Goal: Information Seeking & Learning: Learn about a topic

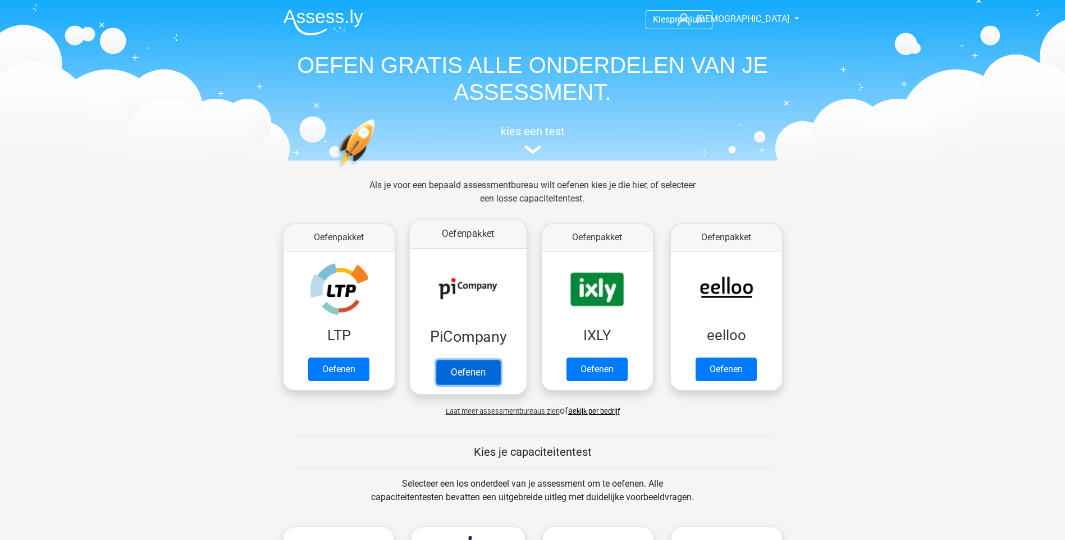
click at [479, 374] on link "Oefenen" at bounding box center [468, 372] width 64 height 25
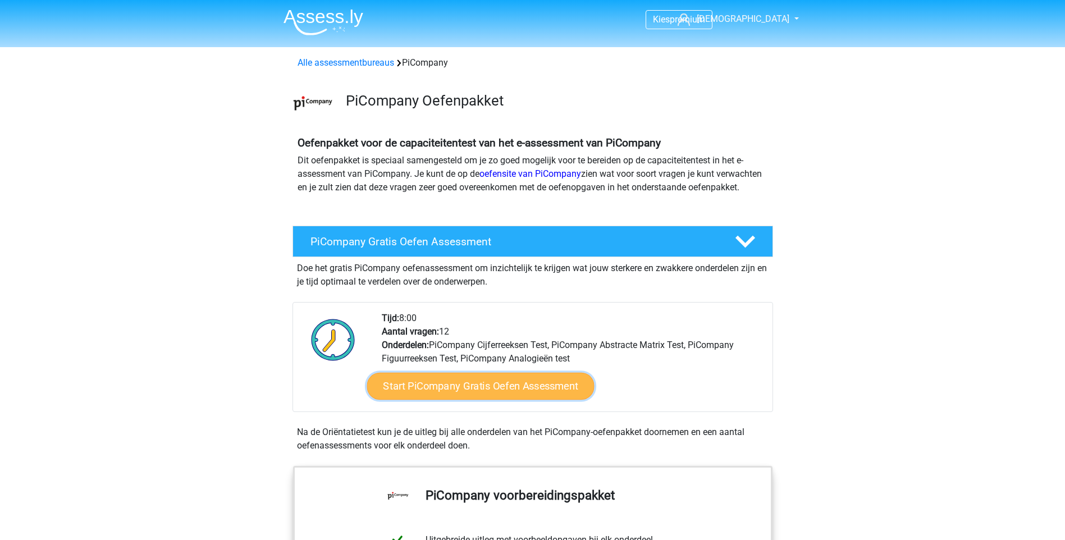
click at [485, 400] on link "Start PiCompany Gratis Oefen Assessment" at bounding box center [480, 386] width 227 height 27
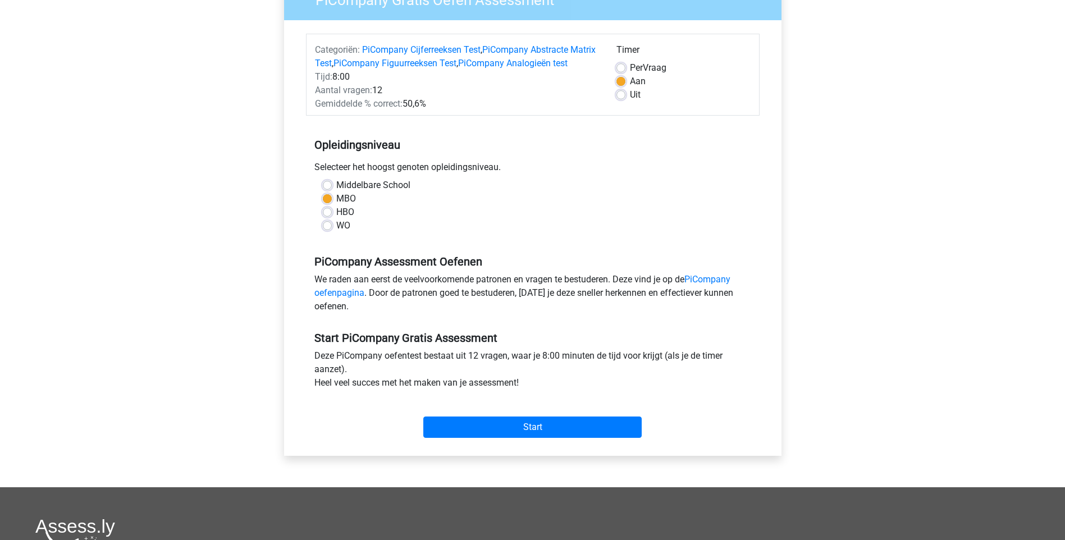
scroll to position [225, 0]
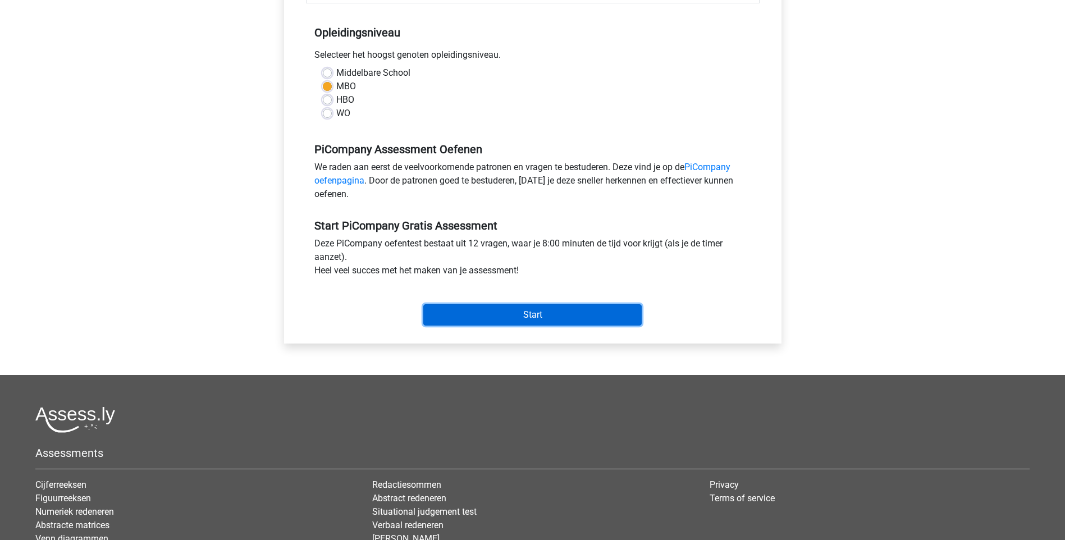
click at [493, 322] on input "Start" at bounding box center [532, 314] width 218 height 21
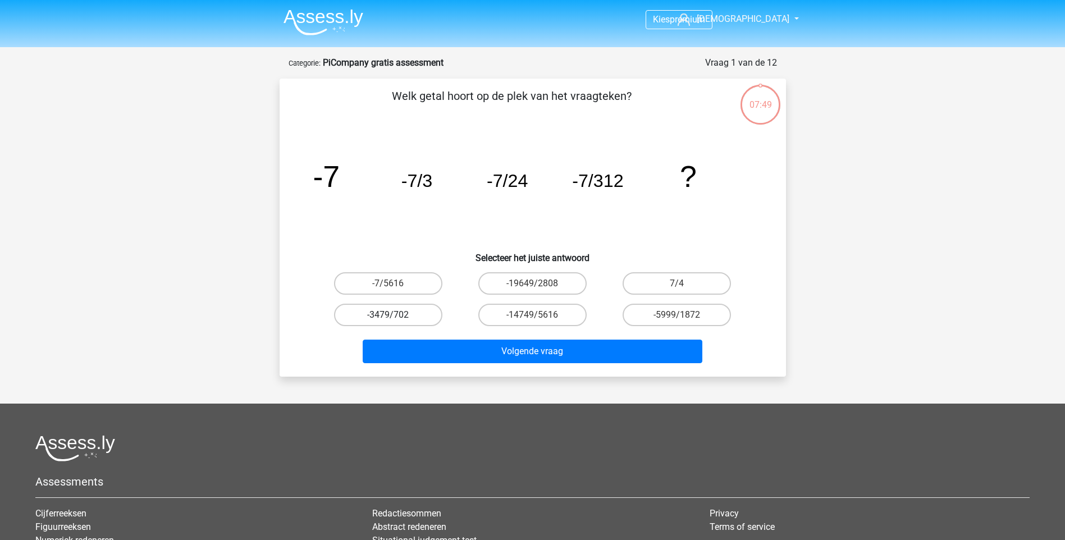
click at [398, 319] on label "-3479/702" at bounding box center [388, 315] width 108 height 22
click at [395, 319] on input "-3479/702" at bounding box center [391, 318] width 7 height 7
radio input "true"
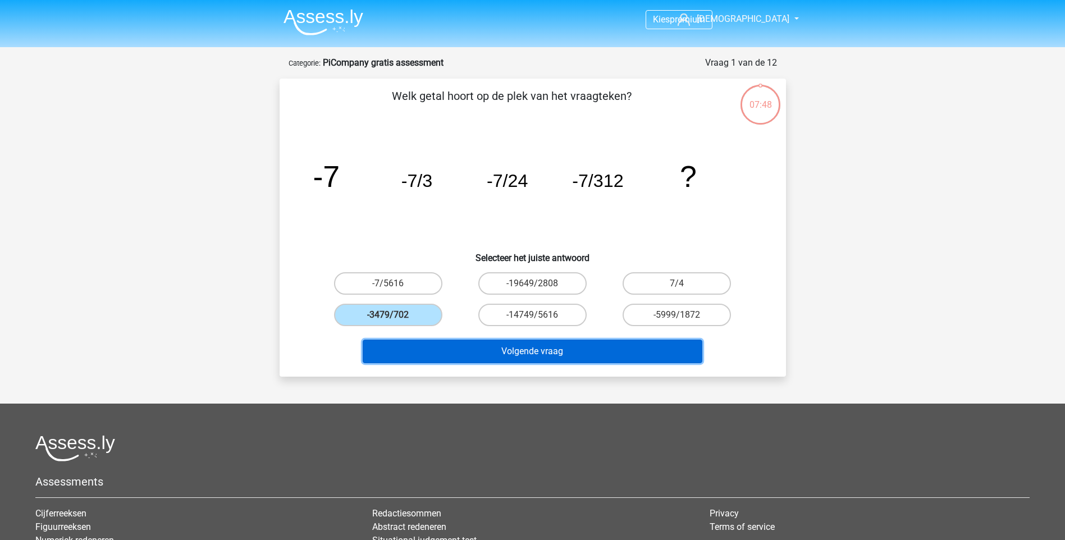
click at [462, 355] on button "Volgende vraag" at bounding box center [533, 352] width 340 height 24
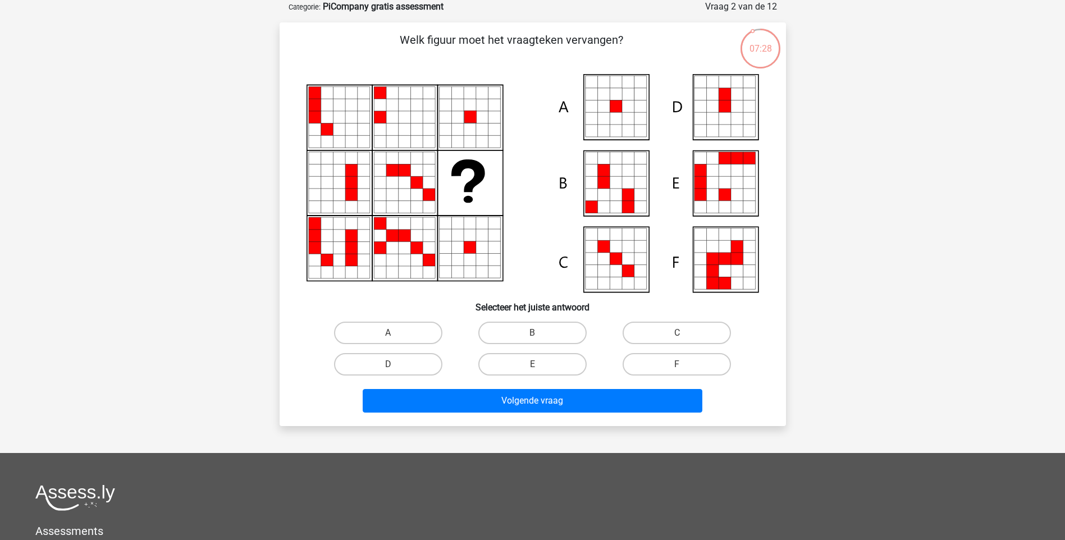
click at [392, 334] on input "A" at bounding box center [391, 336] width 7 height 7
radio input "true"
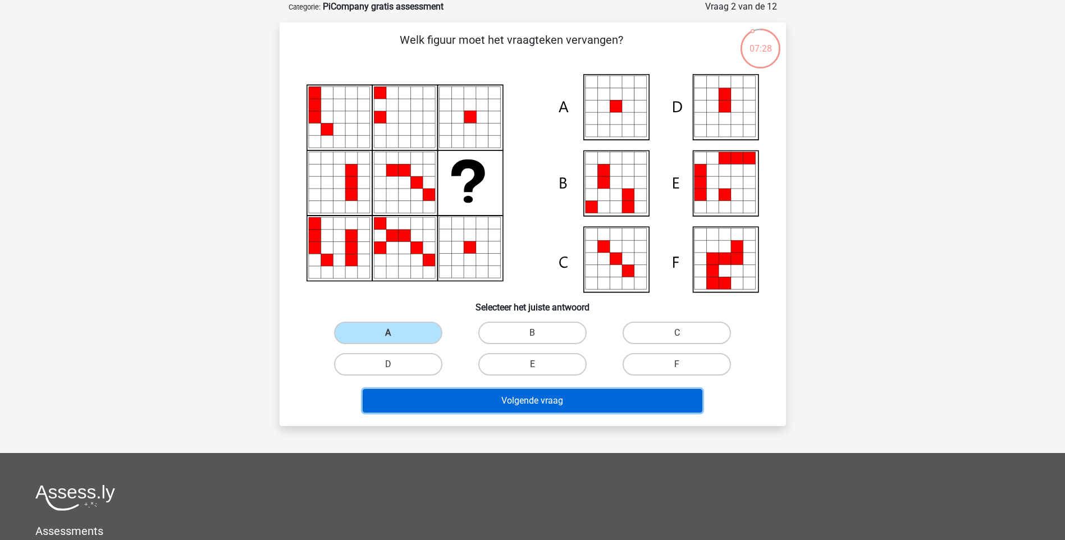
click at [449, 391] on button "Volgende vraag" at bounding box center [533, 401] width 340 height 24
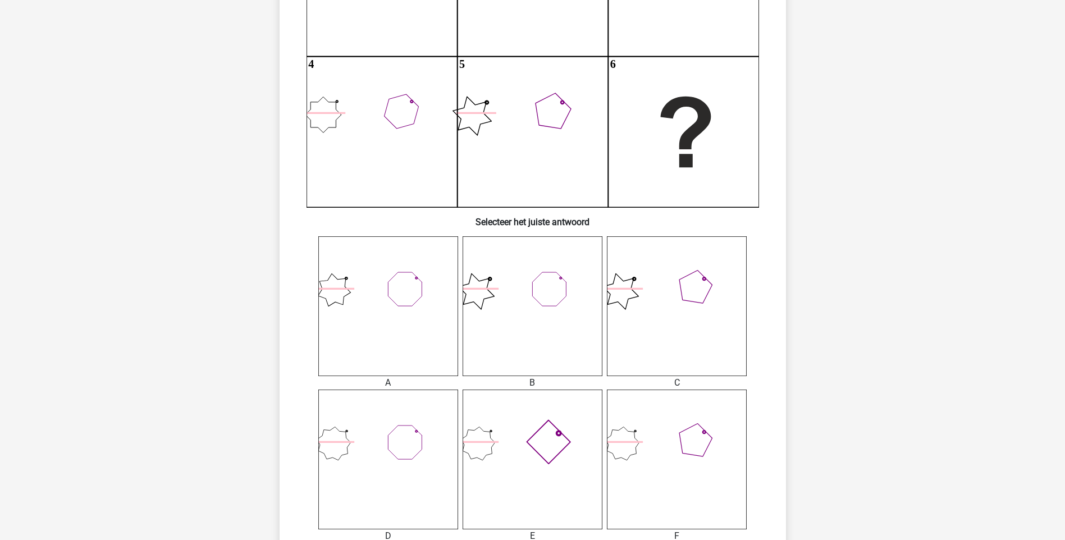
scroll to position [393, 0]
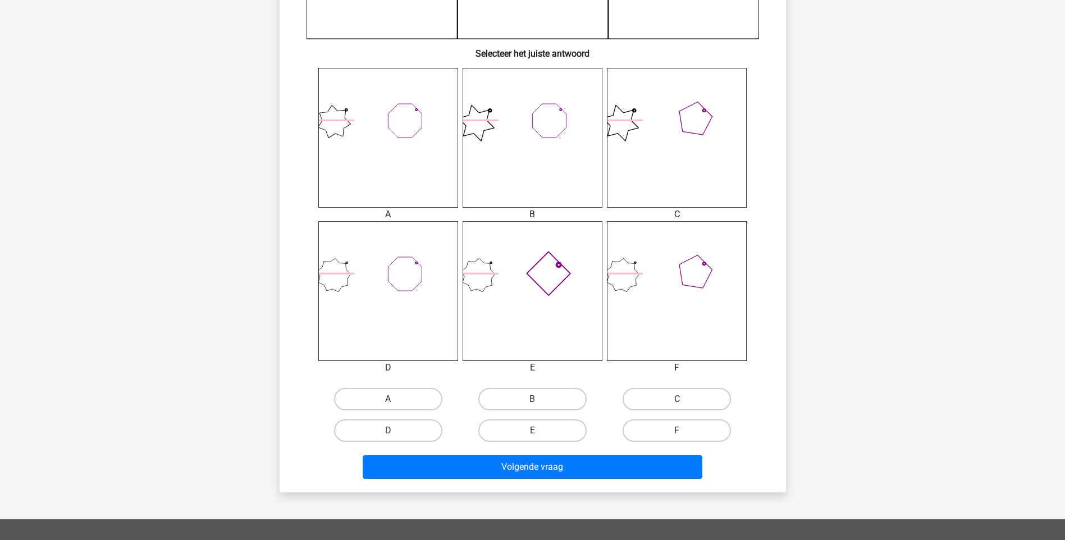
click at [397, 395] on label "A" at bounding box center [388, 399] width 108 height 22
click at [395, 399] on input "A" at bounding box center [391, 402] width 7 height 7
radio input "true"
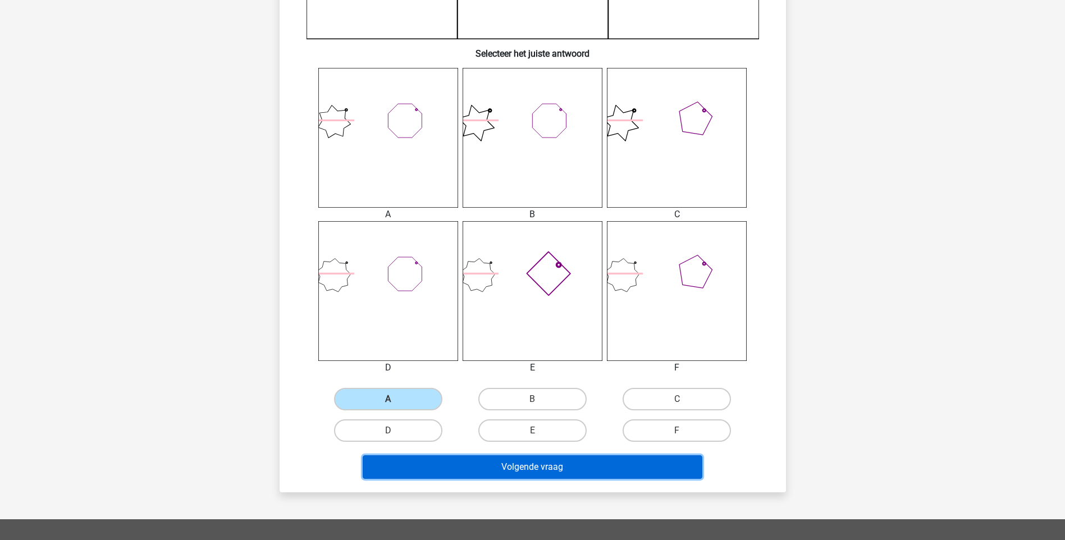
click at [496, 470] on button "Volgende vraag" at bounding box center [533, 468] width 340 height 24
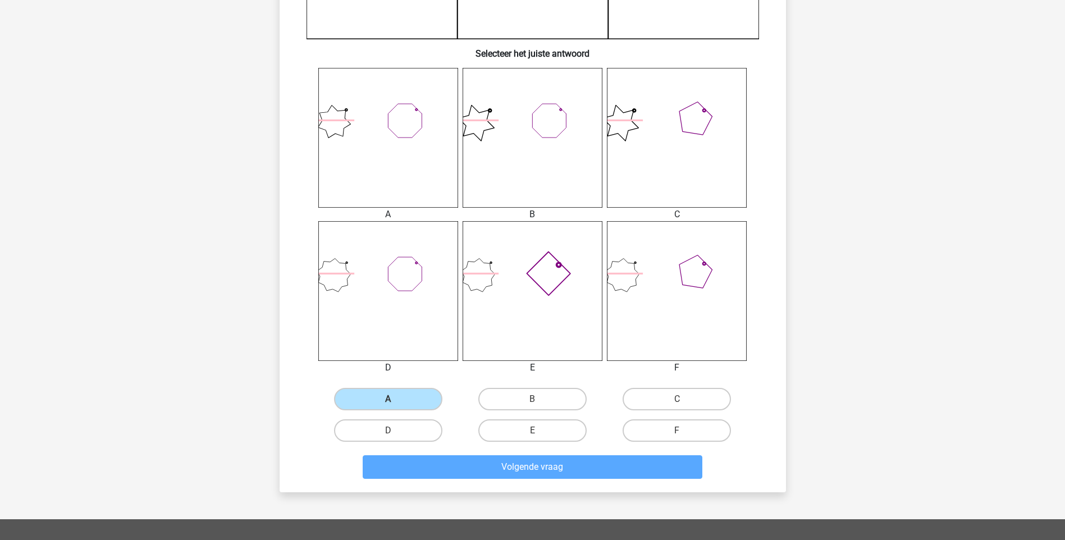
scroll to position [47, 0]
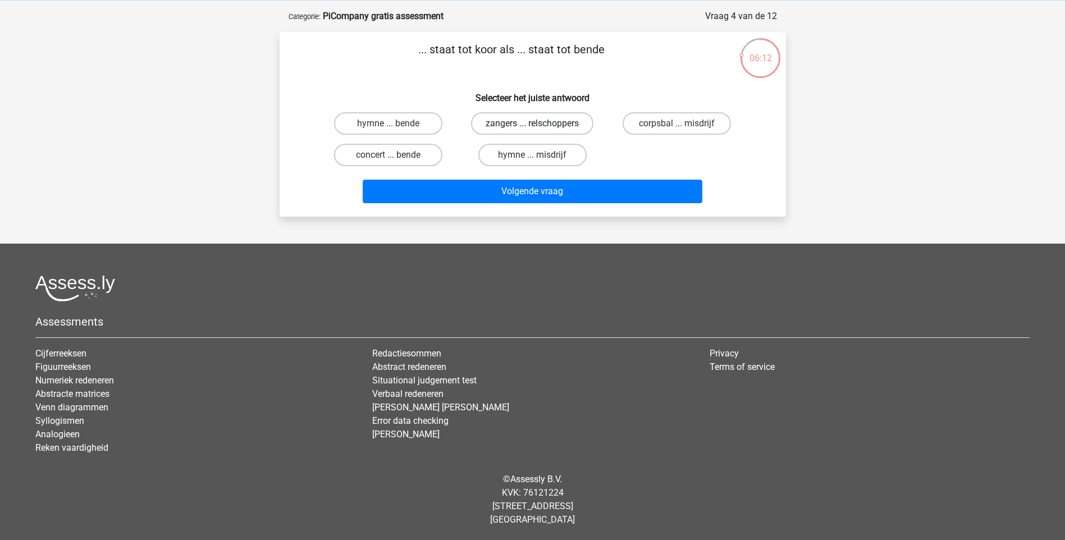
click at [525, 122] on label "zangers ... relschoppers" at bounding box center [532, 123] width 122 height 22
click at [532, 124] on input "zangers ... relschoppers" at bounding box center [535, 127] width 7 height 7
radio input "true"
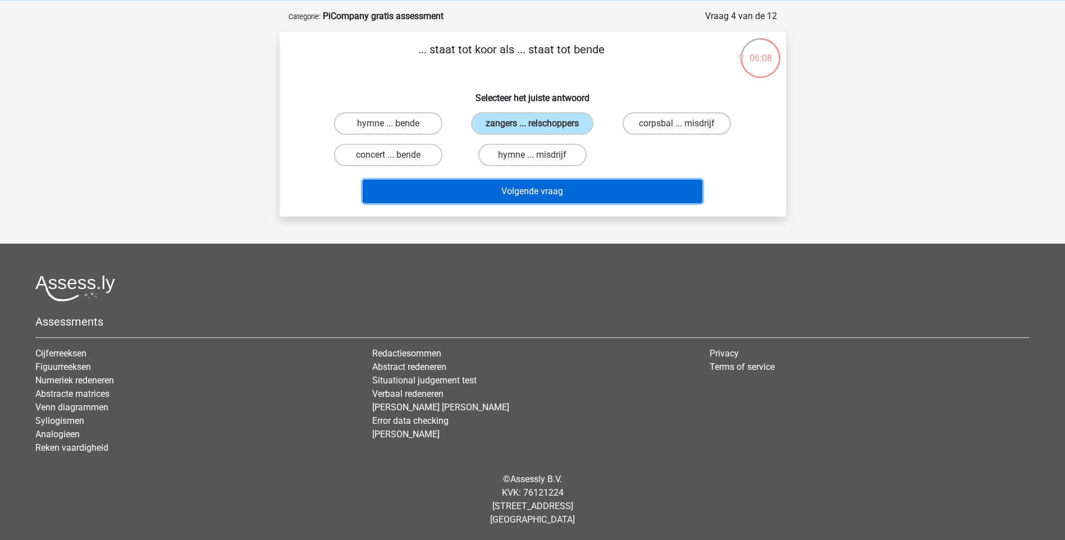
click at [588, 191] on button "Volgende vraag" at bounding box center [533, 192] width 340 height 24
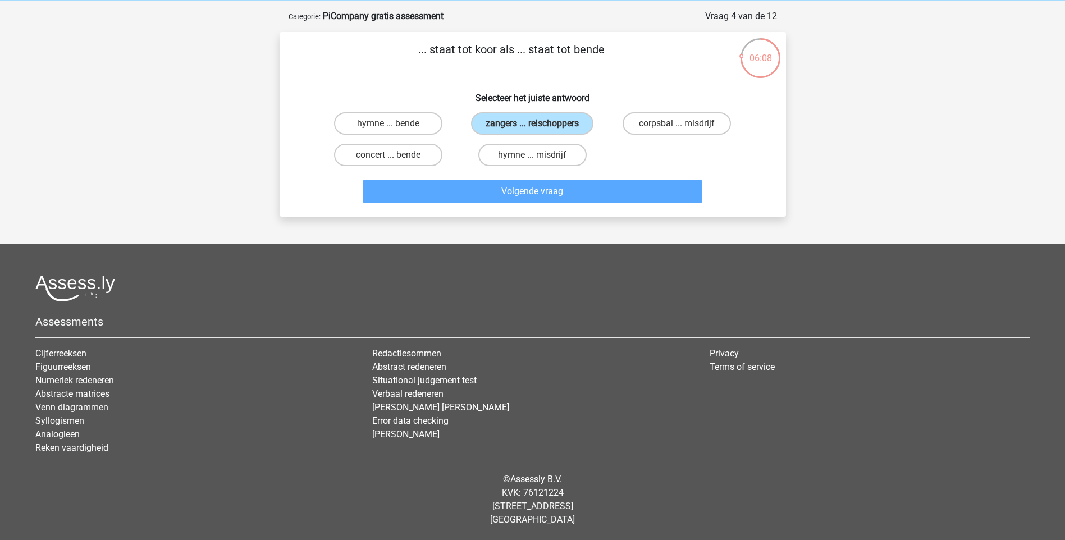
scroll to position [56, 0]
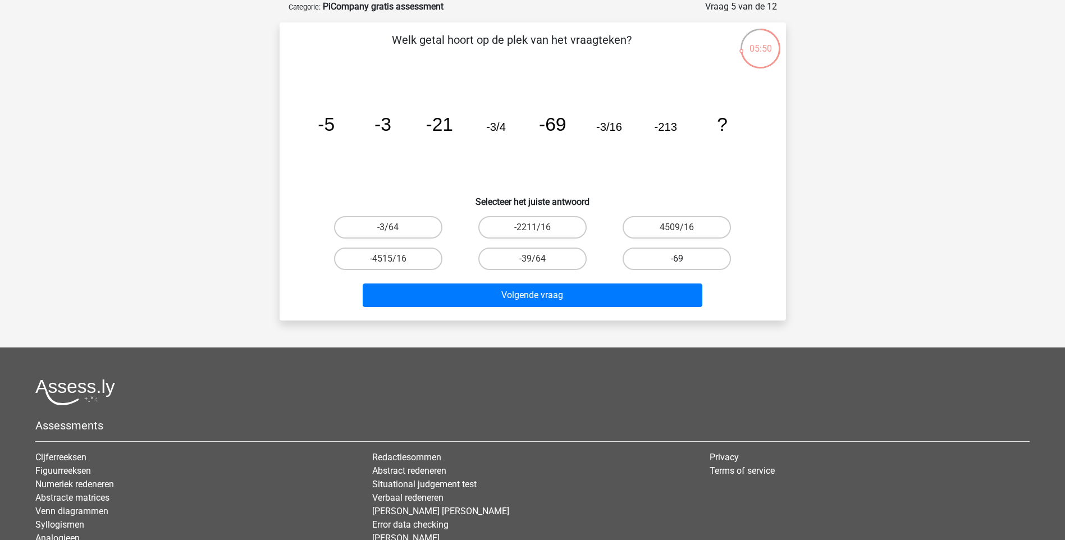
click at [652, 254] on label "-69" at bounding box center [677, 259] width 108 height 22
click at [677, 259] on input "-69" at bounding box center [680, 262] width 7 height 7
radio input "true"
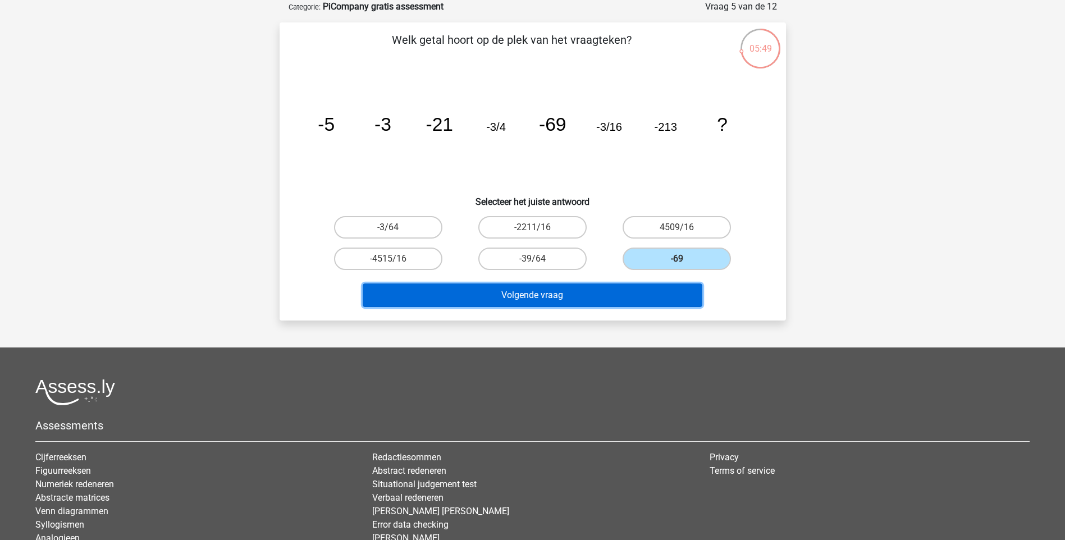
click at [626, 296] on button "Volgende vraag" at bounding box center [533, 296] width 340 height 24
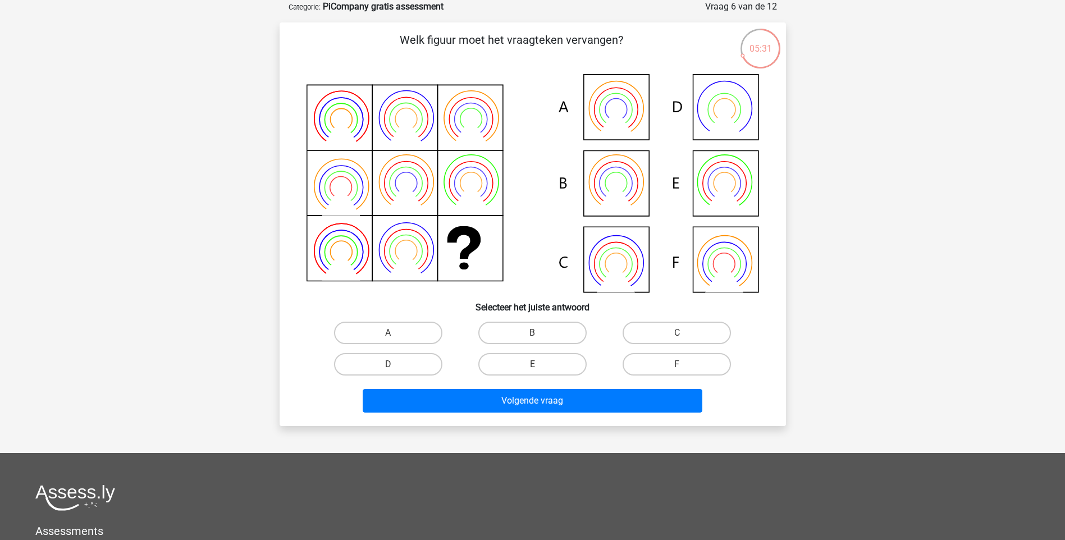
click at [682, 369] on input "F" at bounding box center [680, 368] width 7 height 7
radio input "true"
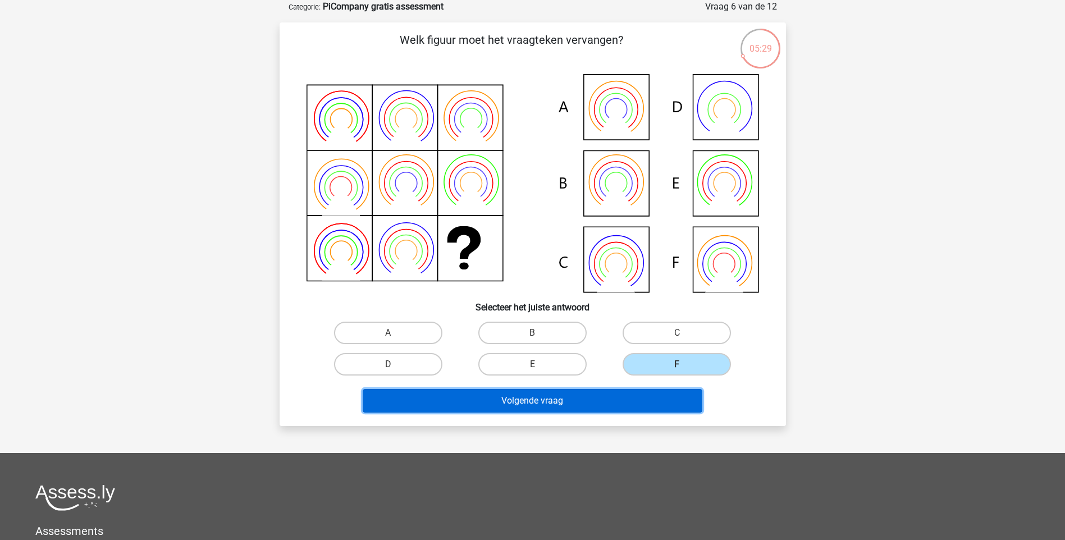
click at [613, 411] on button "Volgende vraag" at bounding box center [533, 401] width 340 height 24
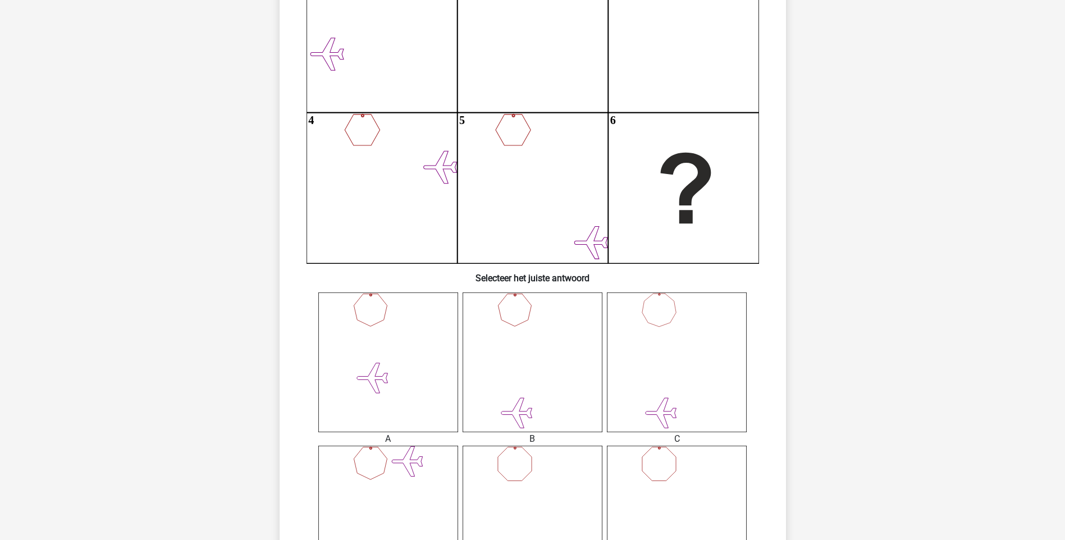
scroll to position [337, 0]
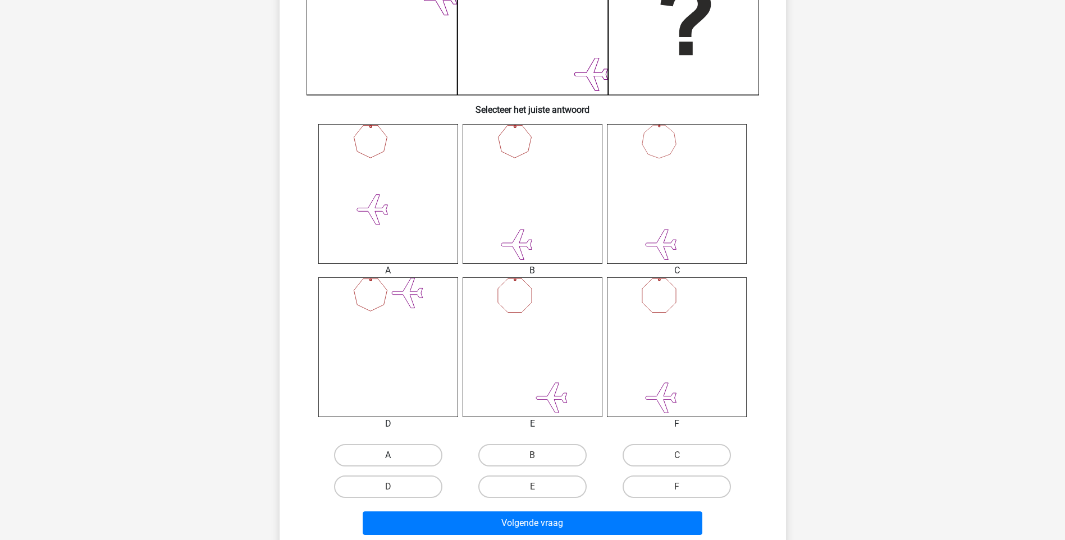
click at [381, 461] on label "A" at bounding box center [388, 455] width 108 height 22
click at [388, 461] on input "A" at bounding box center [391, 459] width 7 height 7
radio input "true"
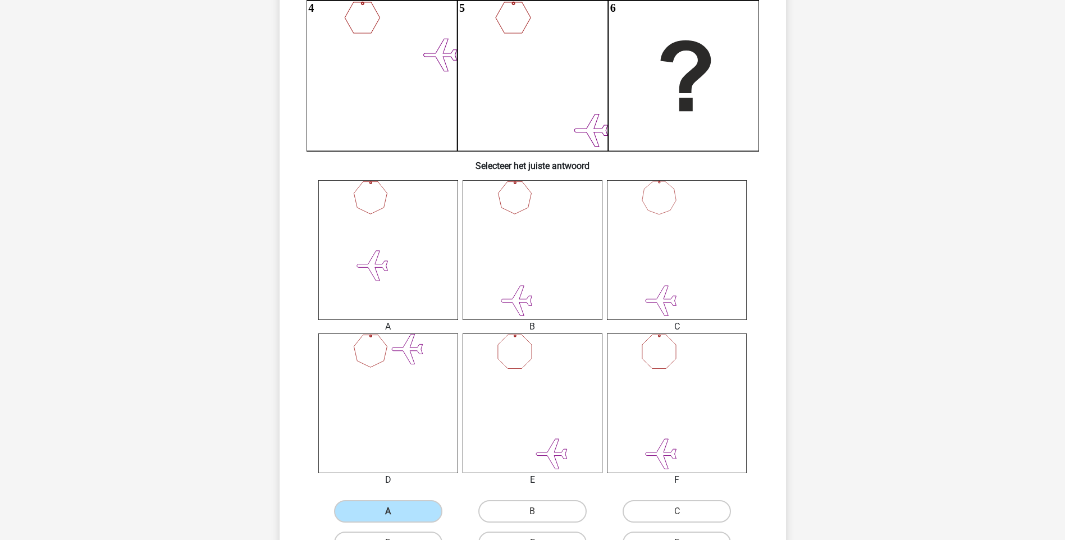
scroll to position [449, 0]
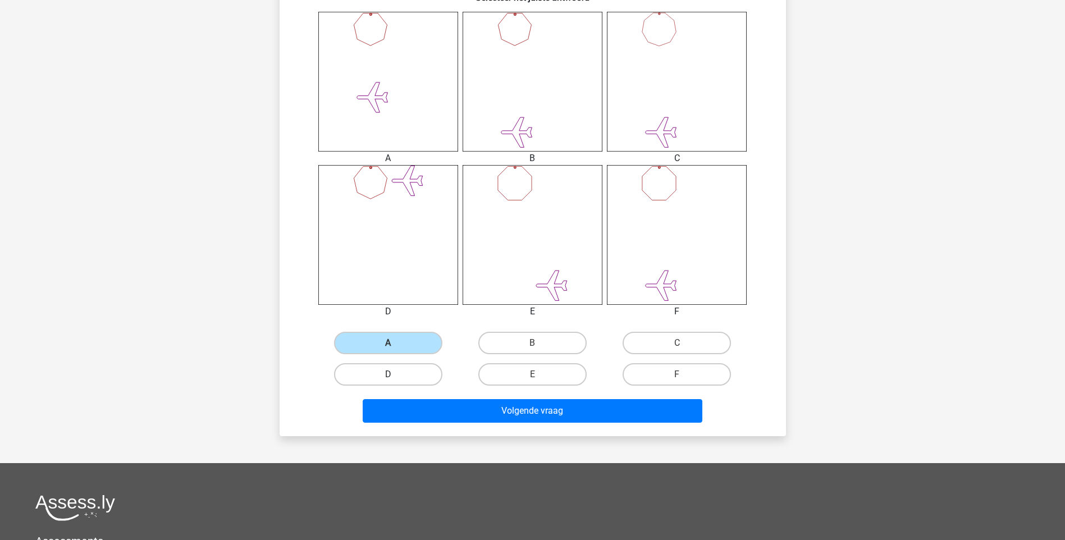
drag, startPoint x: 394, startPoint y: 373, endPoint x: 402, endPoint y: 374, distance: 7.4
click at [394, 372] on label "D" at bounding box center [388, 374] width 108 height 22
click at [394, 375] on input "D" at bounding box center [391, 378] width 7 height 7
radio input "true"
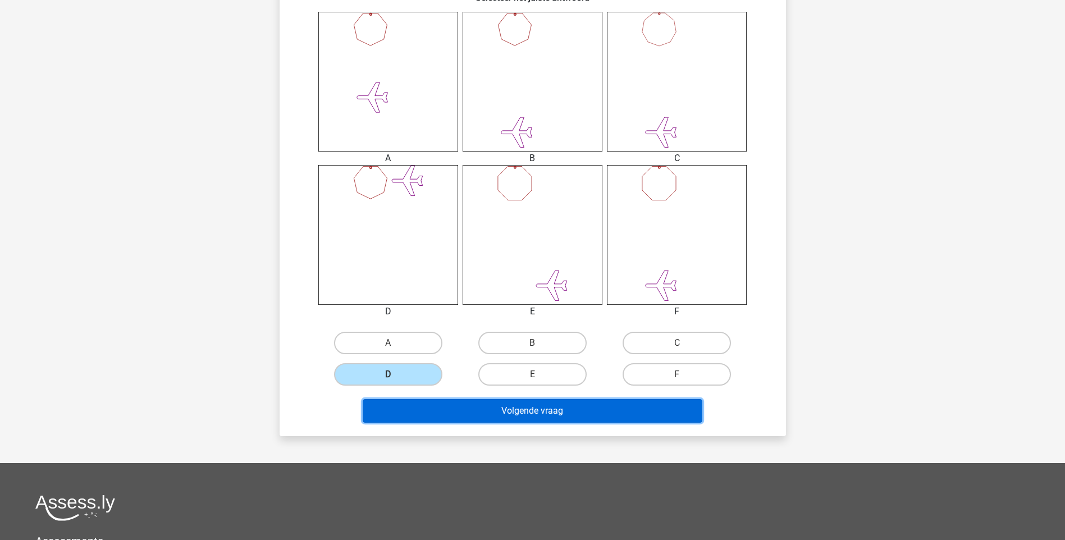
click at [463, 409] on button "Volgende vraag" at bounding box center [533, 411] width 340 height 24
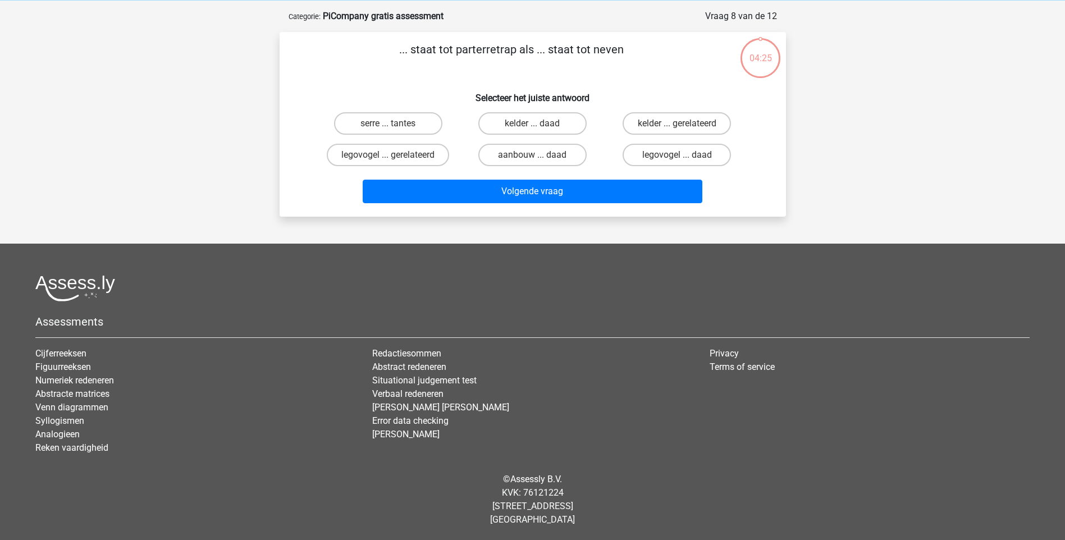
scroll to position [0, 0]
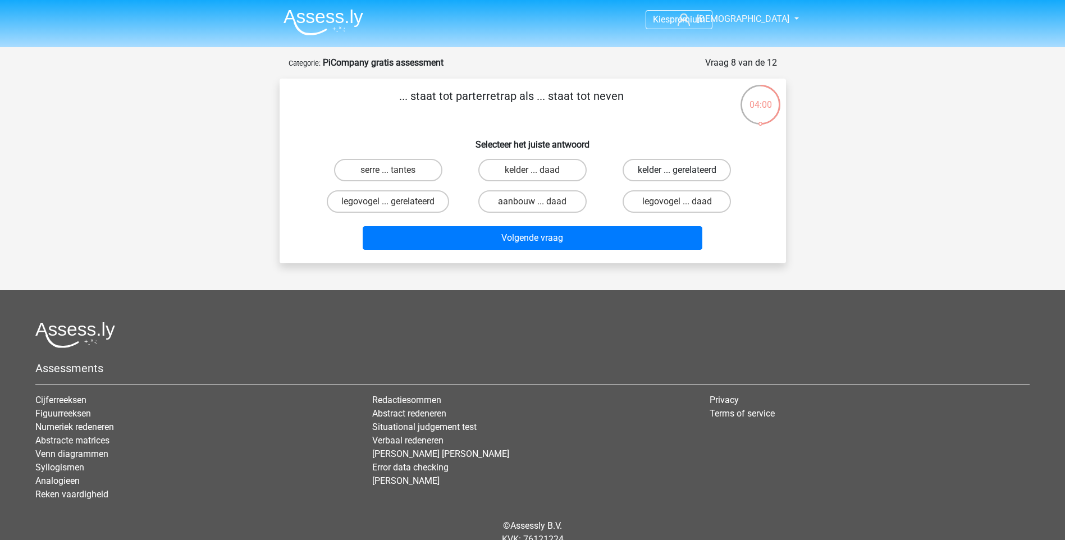
click at [652, 172] on label "kelder ... gerelateerd" at bounding box center [677, 170] width 108 height 22
click at [677, 172] on input "kelder ... gerelateerd" at bounding box center [680, 173] width 7 height 7
radio input "true"
click at [391, 174] on input "serre ... tantes" at bounding box center [391, 173] width 7 height 7
radio input "true"
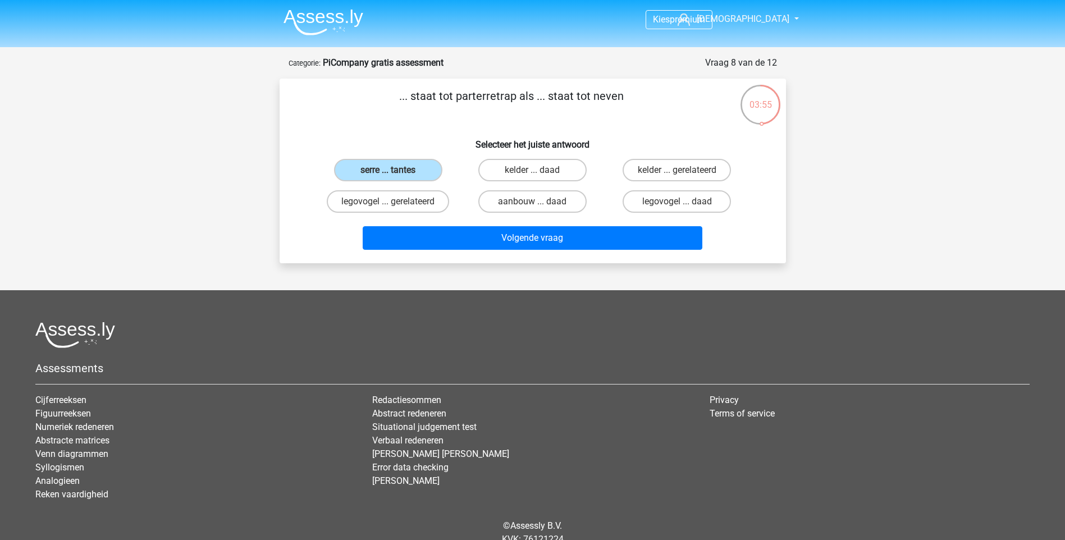
click at [491, 225] on div "Volgende vraag" at bounding box center [533, 235] width 471 height 37
click at [695, 162] on label "kelder ... gerelateerd" at bounding box center [677, 170] width 108 height 22
click at [685, 170] on input "kelder ... gerelateerd" at bounding box center [680, 173] width 7 height 7
radio input "true"
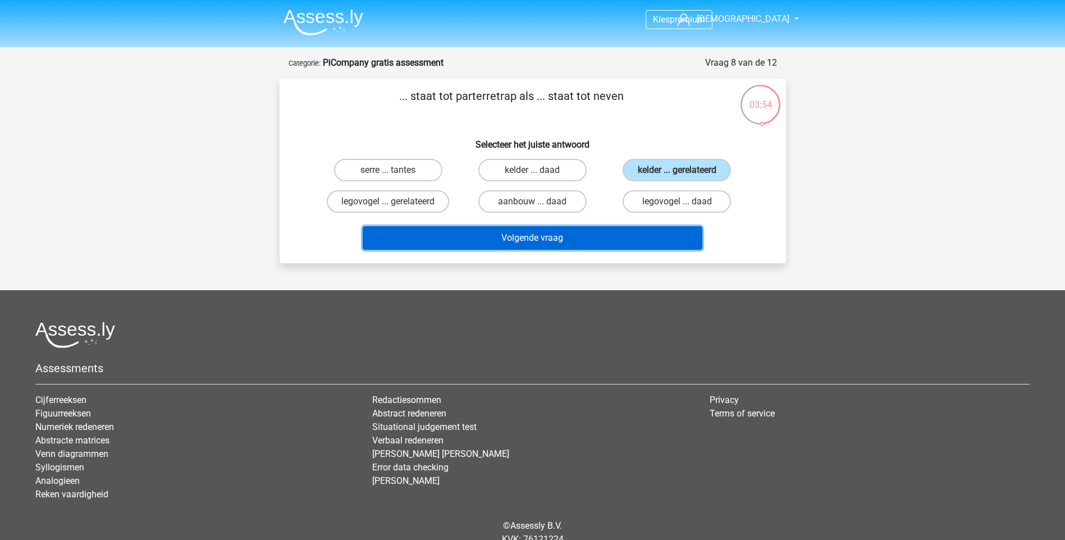
click at [579, 236] on button "Volgende vraag" at bounding box center [533, 238] width 340 height 24
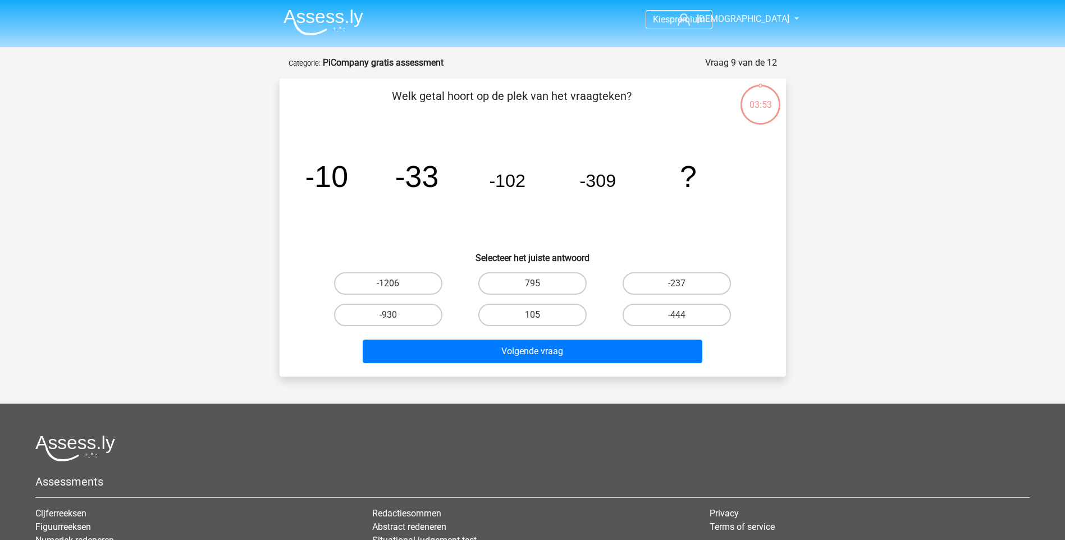
scroll to position [56, 0]
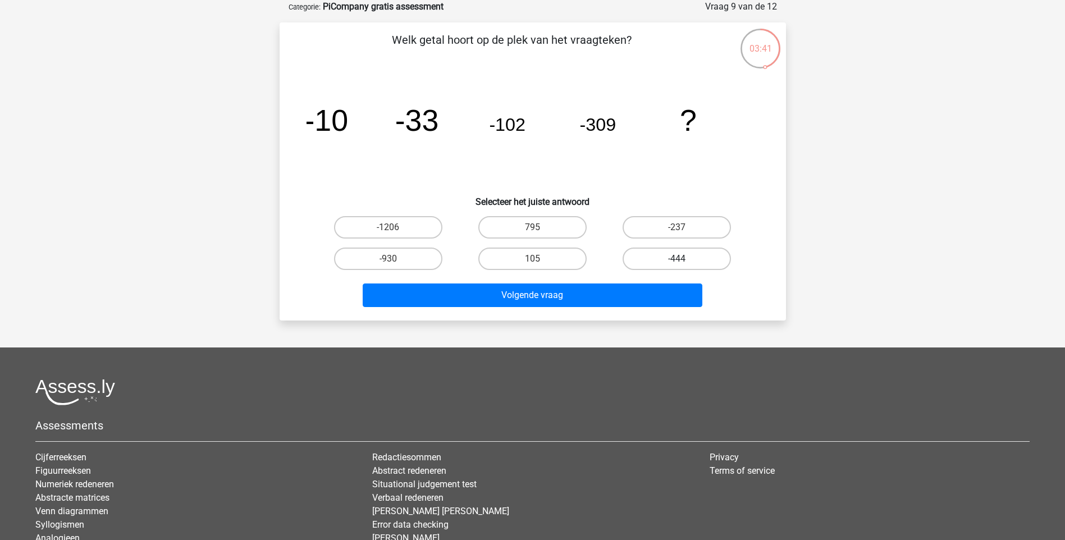
click at [675, 255] on label "-444" at bounding box center [677, 259] width 108 height 22
click at [677, 259] on input "-444" at bounding box center [680, 262] width 7 height 7
radio input "true"
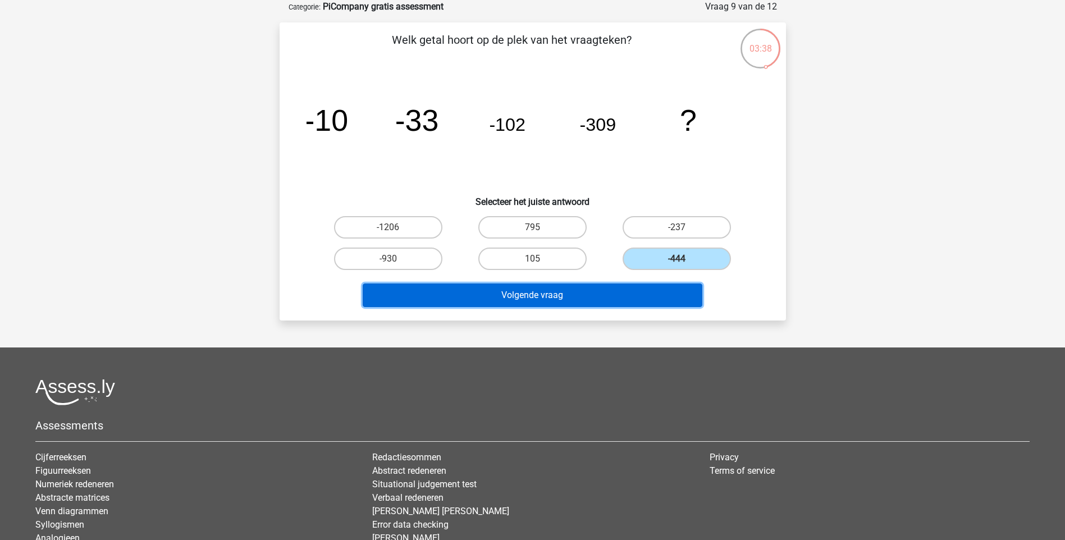
click at [515, 297] on button "Volgende vraag" at bounding box center [533, 296] width 340 height 24
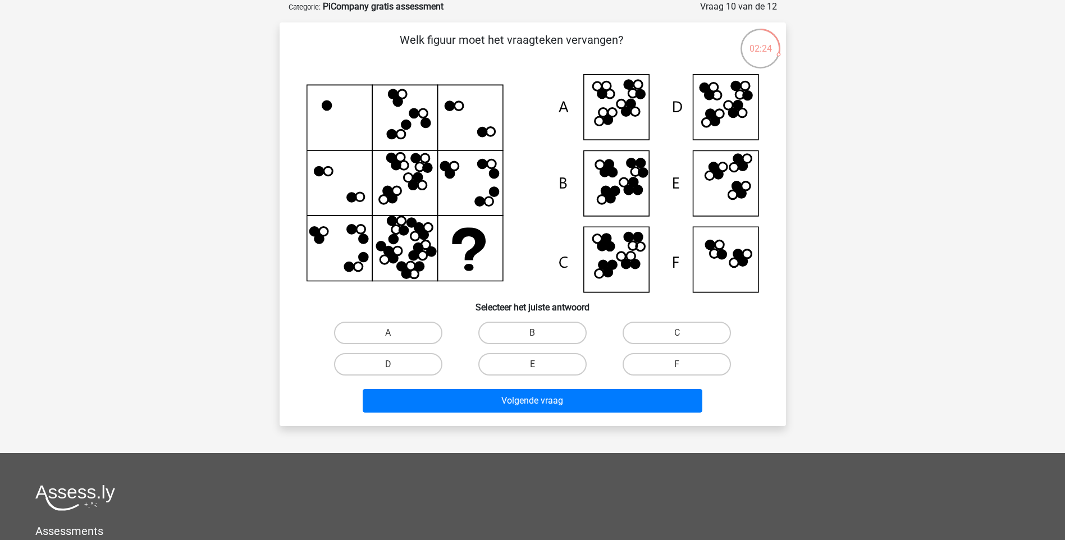
click at [618, 268] on icon at bounding box center [533, 183] width 453 height 218
click at [702, 337] on label "C" at bounding box center [677, 333] width 108 height 22
click at [685, 337] on input "C" at bounding box center [680, 336] width 7 height 7
radio input "true"
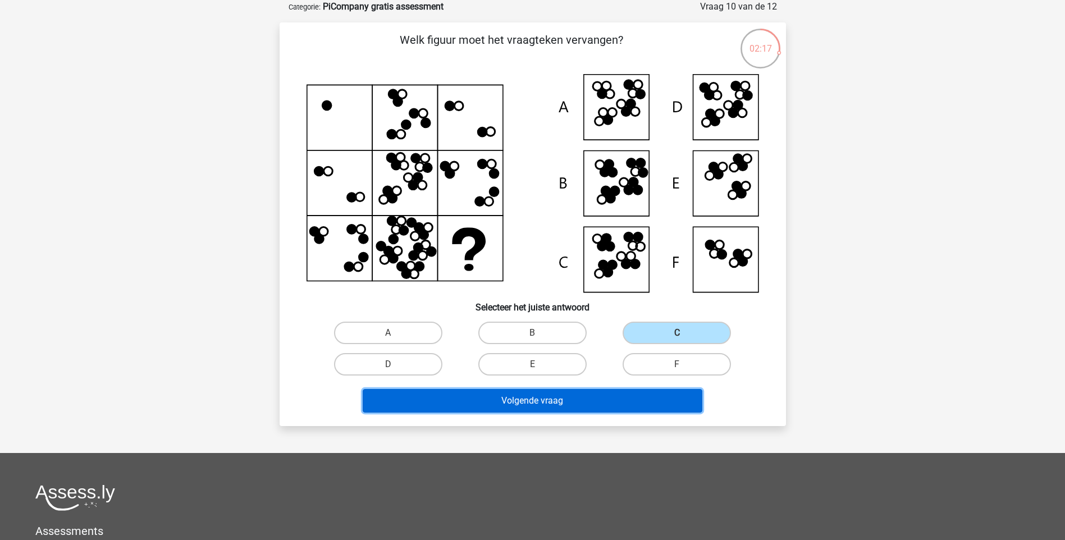
click at [580, 402] on button "Volgende vraag" at bounding box center [533, 401] width 340 height 24
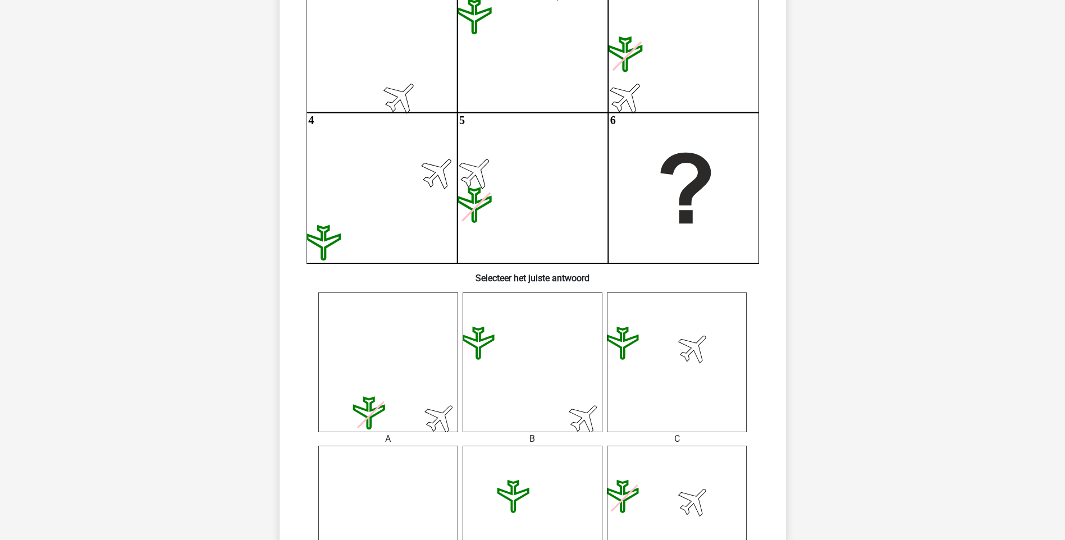
scroll to position [337, 0]
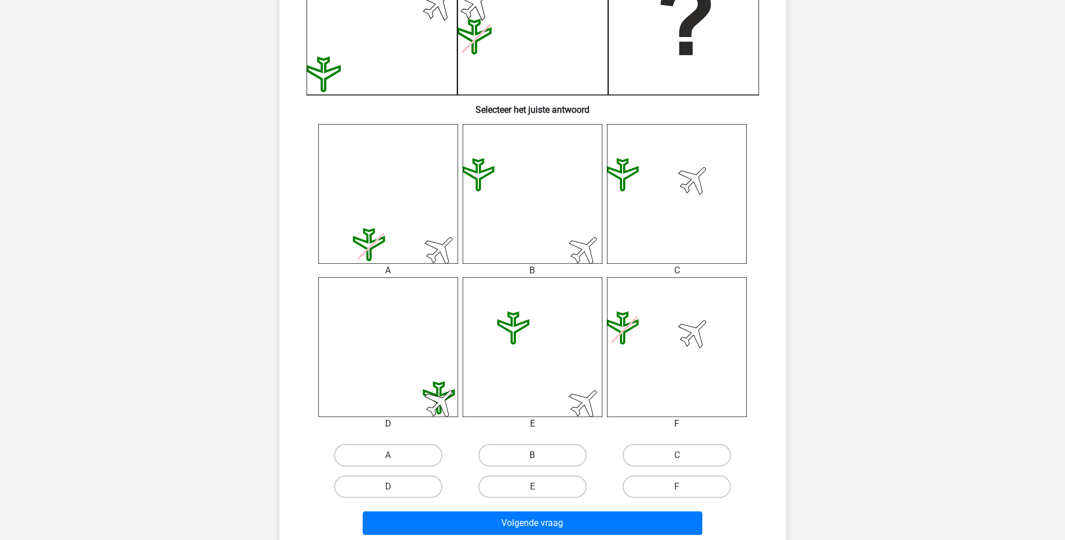
click at [527, 456] on label "B" at bounding box center [533, 455] width 108 height 22
click at [532, 456] on input "B" at bounding box center [535, 459] width 7 height 7
radio input "true"
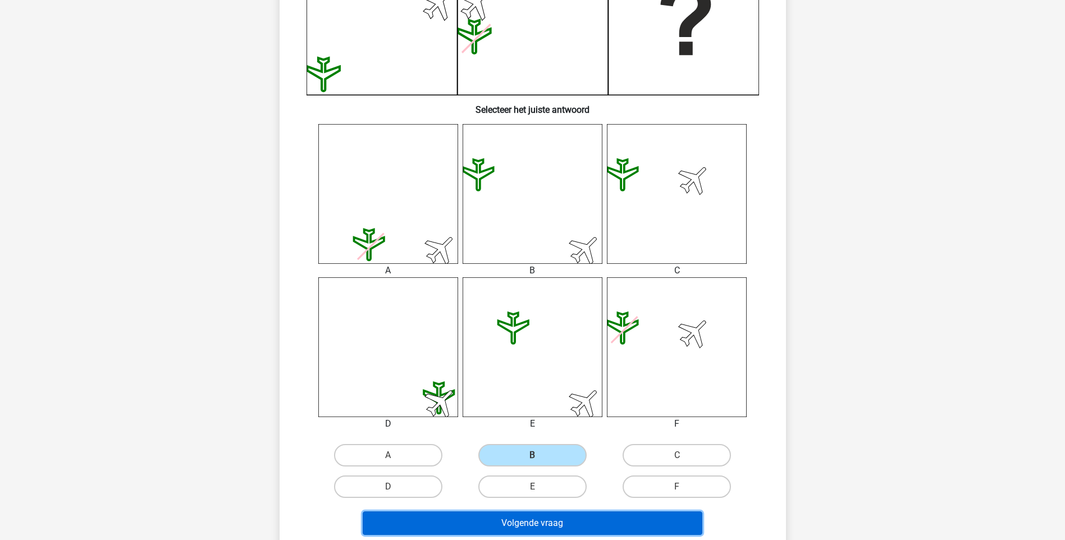
click at [548, 529] on button "Volgende vraag" at bounding box center [533, 524] width 340 height 24
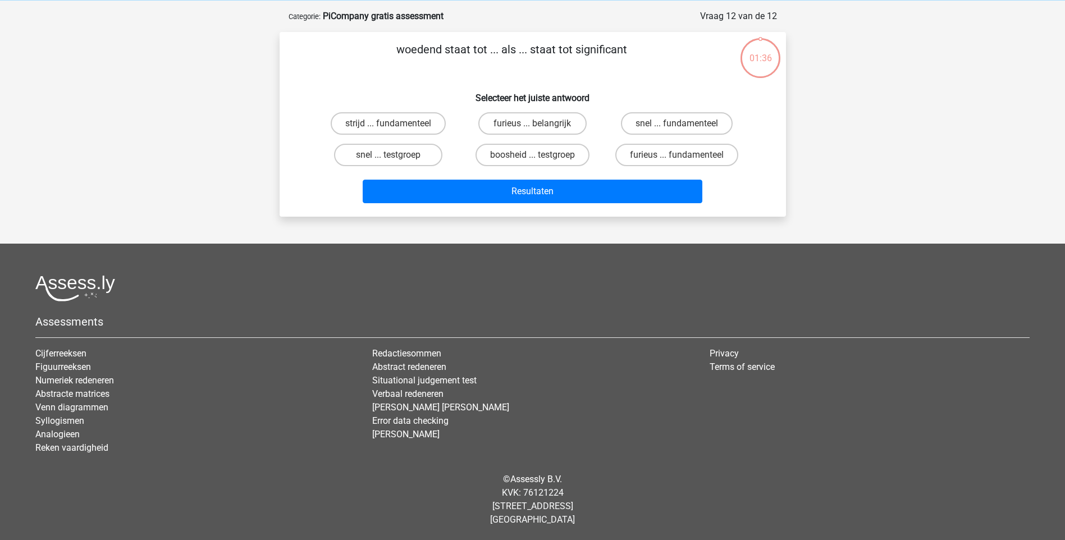
scroll to position [47, 0]
click at [519, 127] on label "furieus ... belangrijk" at bounding box center [533, 123] width 108 height 22
click at [532, 127] on input "furieus ... belangrijk" at bounding box center [535, 127] width 7 height 7
radio input "true"
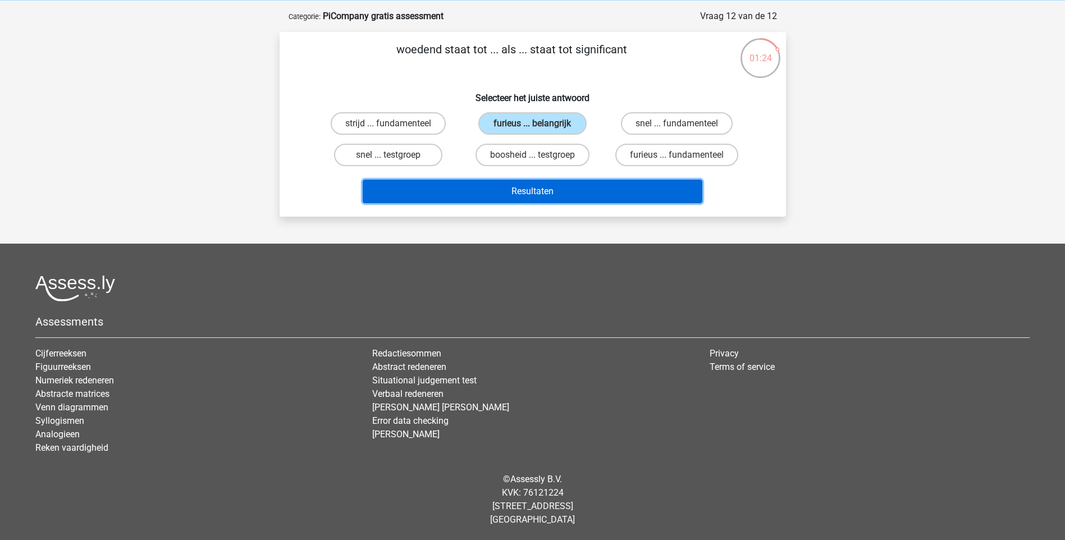
click at [555, 190] on button "Resultaten" at bounding box center [533, 192] width 340 height 24
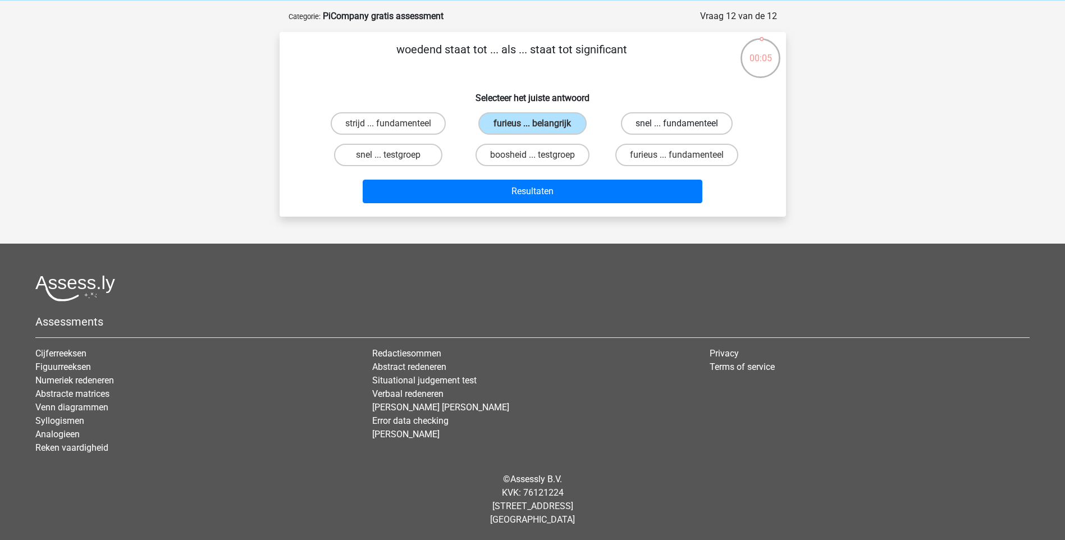
scroll to position [0, 0]
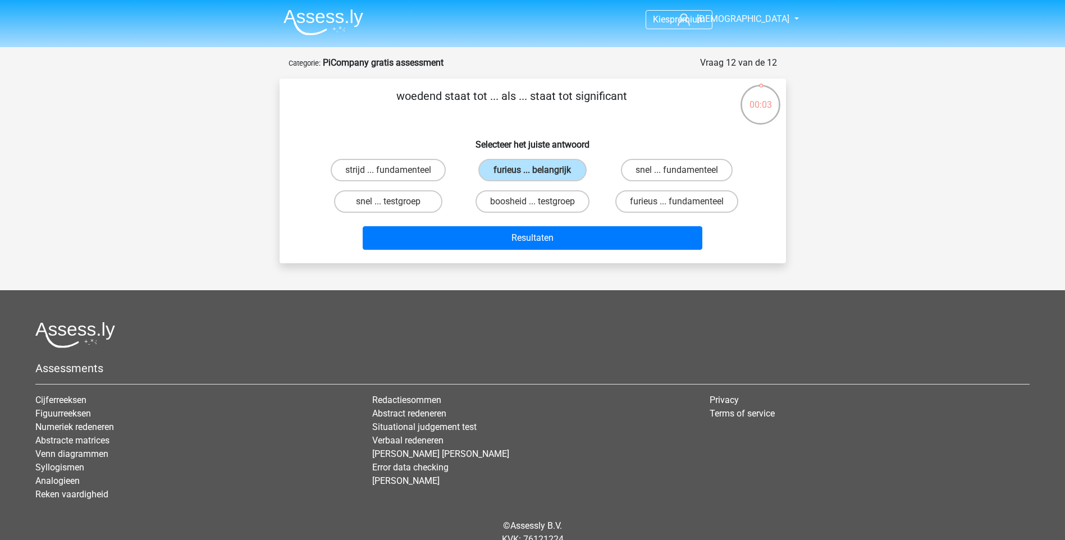
click at [316, 21] on img at bounding box center [324, 22] width 80 height 26
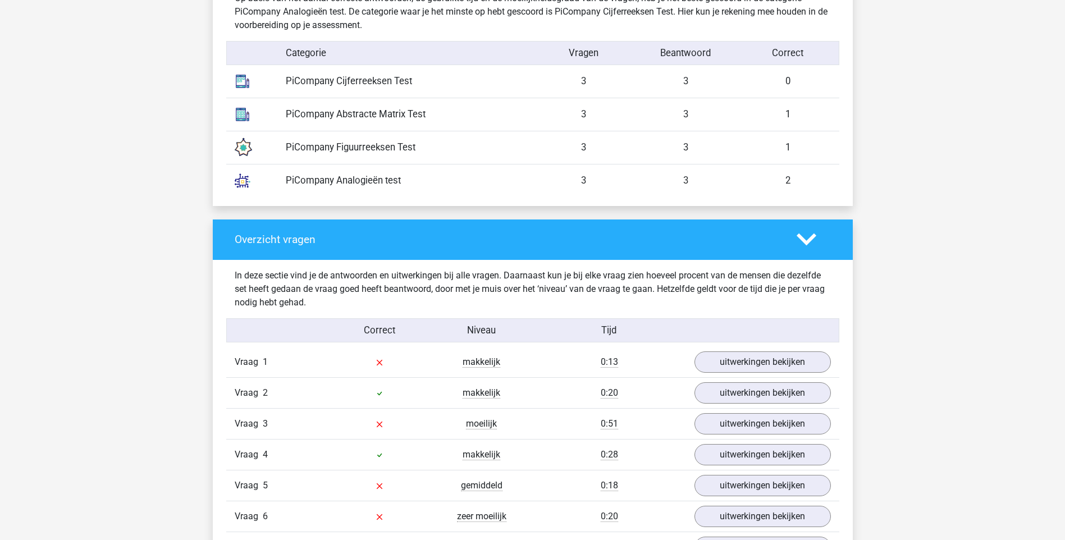
scroll to position [1123, 0]
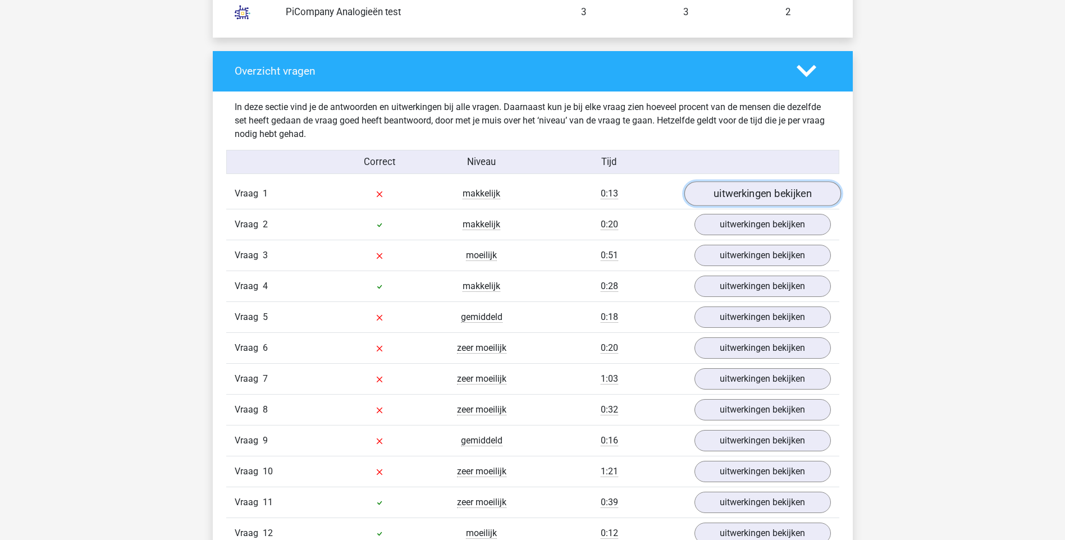
click at [738, 199] on link "uitwerkingen bekijken" at bounding box center [762, 193] width 157 height 25
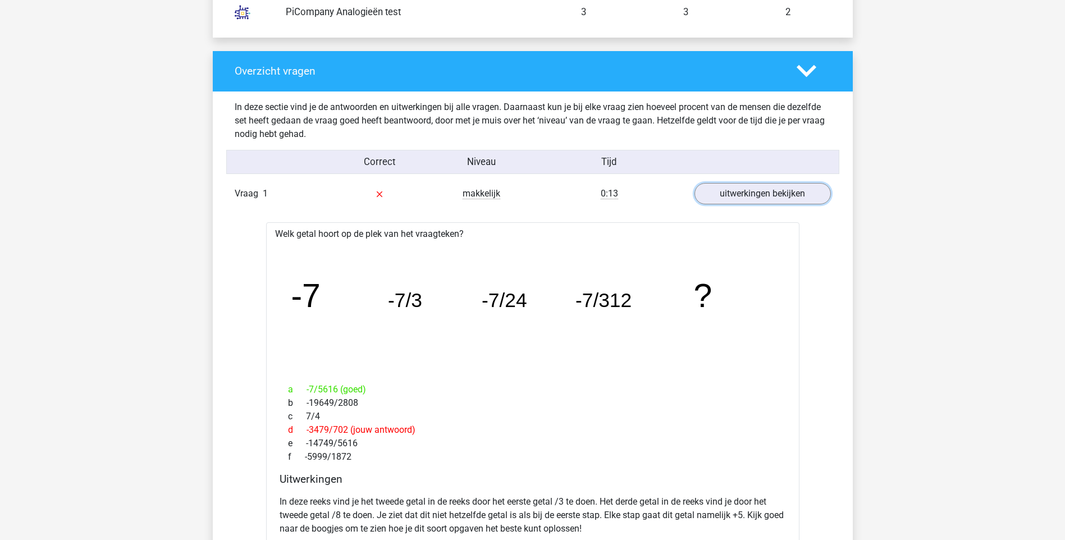
scroll to position [1404, 0]
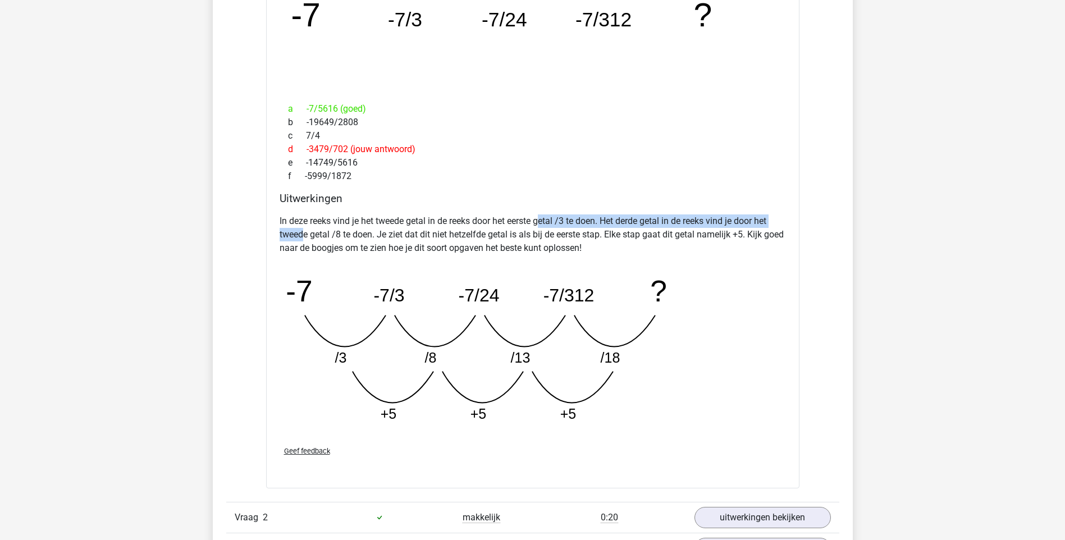
drag, startPoint x: 354, startPoint y: 229, endPoint x: 545, endPoint y: 226, distance: 191.0
click at [545, 226] on p "In deze reeks vind je het tweede getal in de reeks door het eerste getal /3 te …" at bounding box center [533, 235] width 507 height 40
drag, startPoint x: 332, startPoint y: 220, endPoint x: 718, endPoint y: 224, distance: 385.9
click at [718, 224] on p "In deze reeks vind je het tweede getal in de reeks door het eerste getal /3 te …" at bounding box center [533, 235] width 507 height 40
click at [554, 231] on p "In deze reeks vind je het tweede getal in de reeks door het eerste getal /3 te …" at bounding box center [533, 235] width 507 height 40
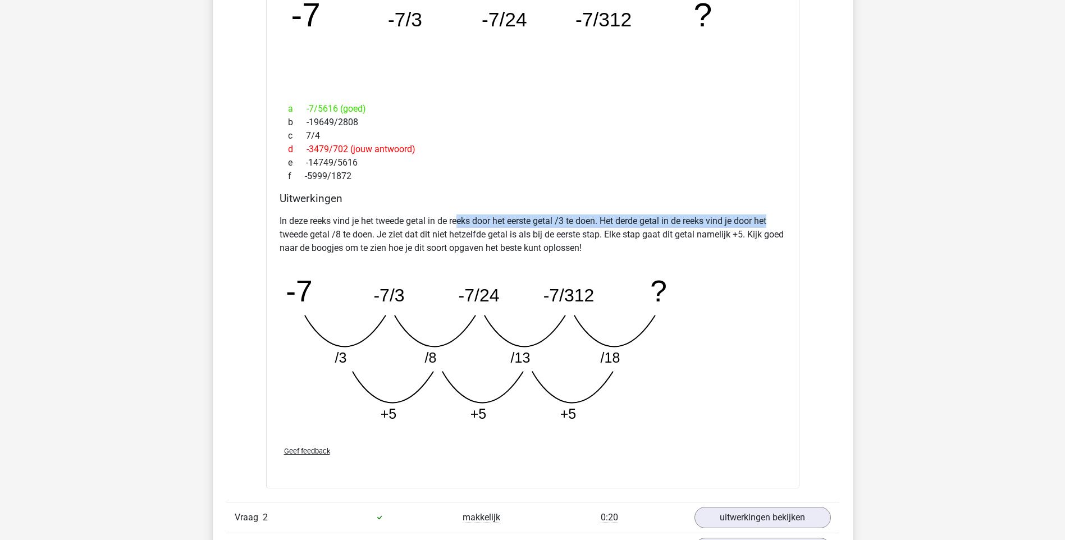
drag, startPoint x: 461, startPoint y: 217, endPoint x: 795, endPoint y: 223, distance: 333.7
click at [795, 223] on div "Welk getal hoort op de plek van het vraagteken? image/svg+xml -7 -7/3 -7/24 -7/…" at bounding box center [533, 215] width 534 height 547
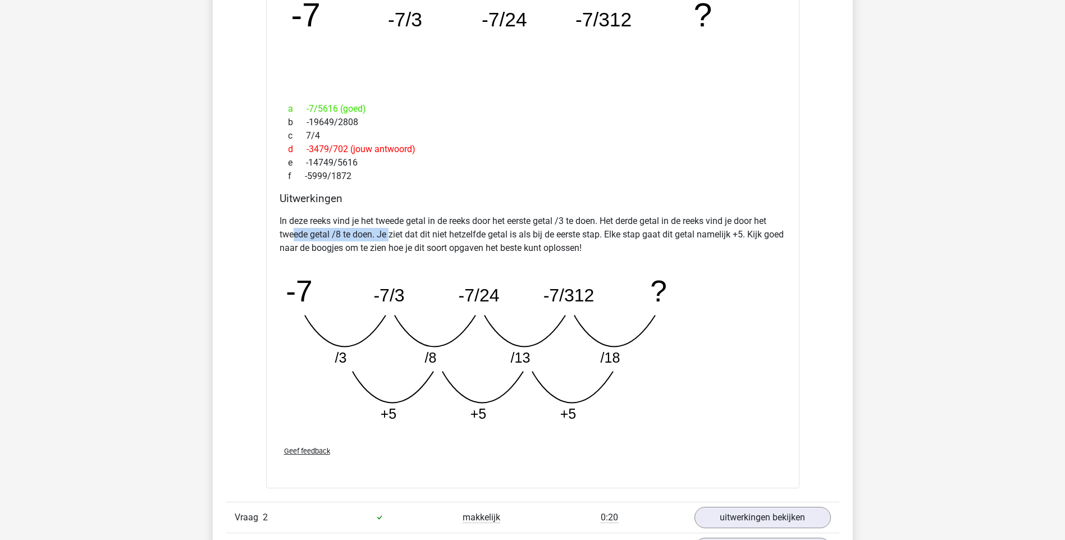
drag, startPoint x: 295, startPoint y: 235, endPoint x: 390, endPoint y: 235, distance: 95.5
click at [390, 235] on p "In deze reeks vind je het tweede getal in de reeks door het eerste getal /3 te …" at bounding box center [533, 235] width 507 height 40
drag, startPoint x: 422, startPoint y: 238, endPoint x: 626, endPoint y: 231, distance: 204.0
click at [626, 231] on p "In deze reeks vind je het tweede getal in de reeks door het eerste getal /3 te …" at bounding box center [533, 235] width 507 height 40
drag, startPoint x: 626, startPoint y: 231, endPoint x: 769, endPoint y: 236, distance: 143.3
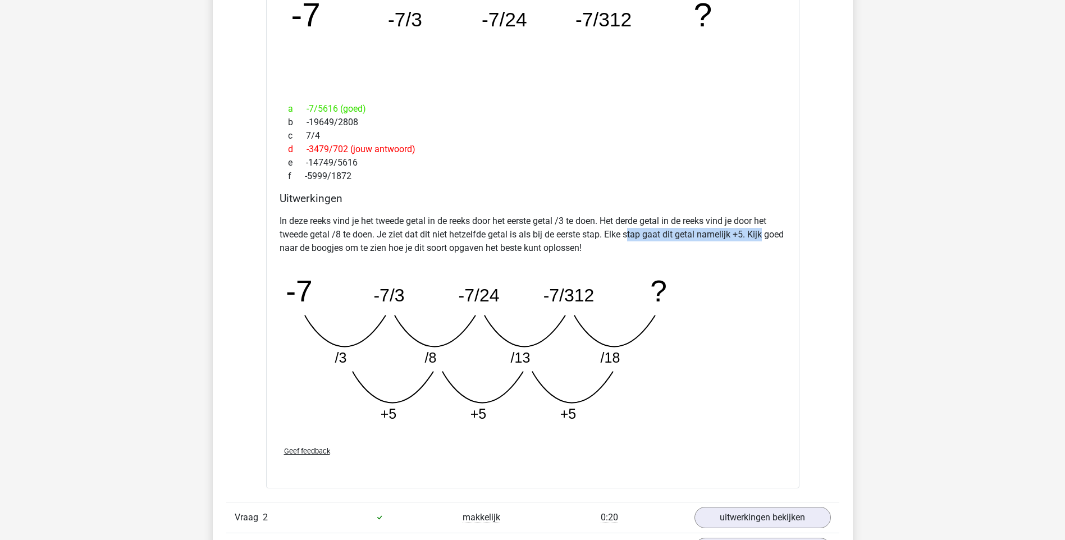
click at [769, 236] on p "In deze reeks vind je het tweede getal in de reeks door het eerste getal /3 te …" at bounding box center [533, 235] width 507 height 40
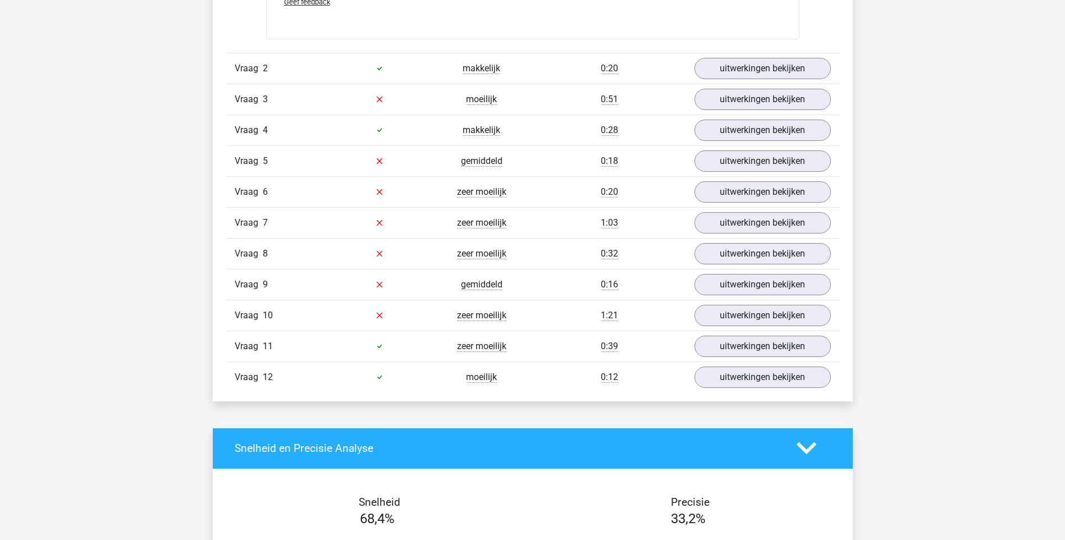
scroll to position [1573, 0]
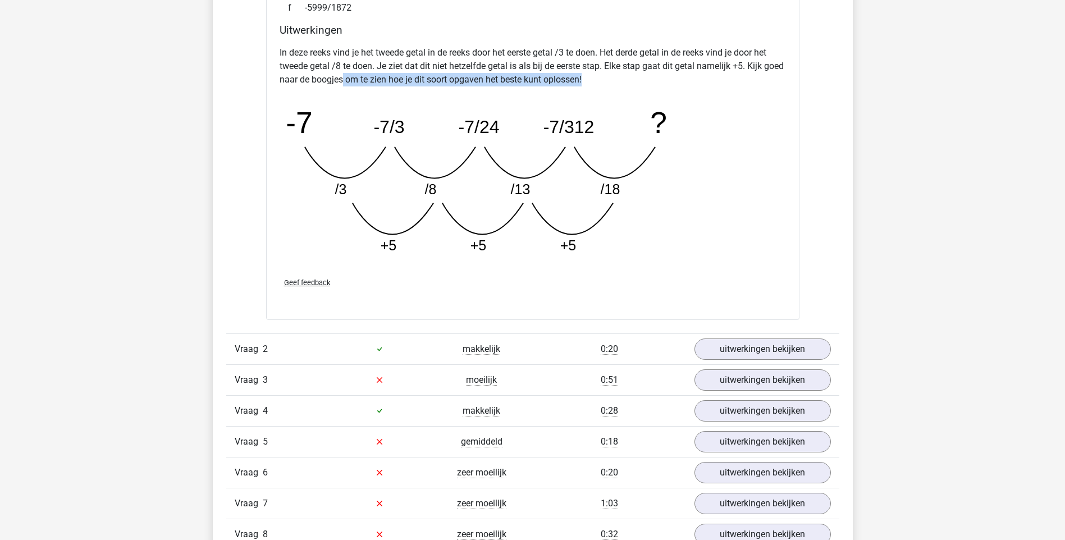
drag, startPoint x: 374, startPoint y: 80, endPoint x: 661, endPoint y: 76, distance: 287.6
click at [661, 76] on p "In deze reeks vind je het tweede getal in de reeks door het eerste getal /3 te …" at bounding box center [533, 66] width 507 height 40
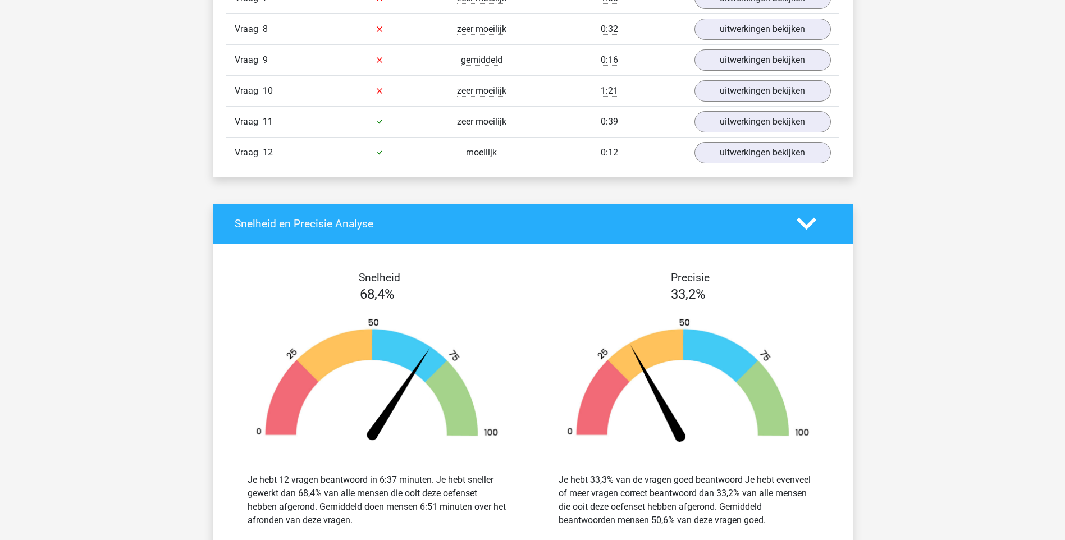
scroll to position [1685, 0]
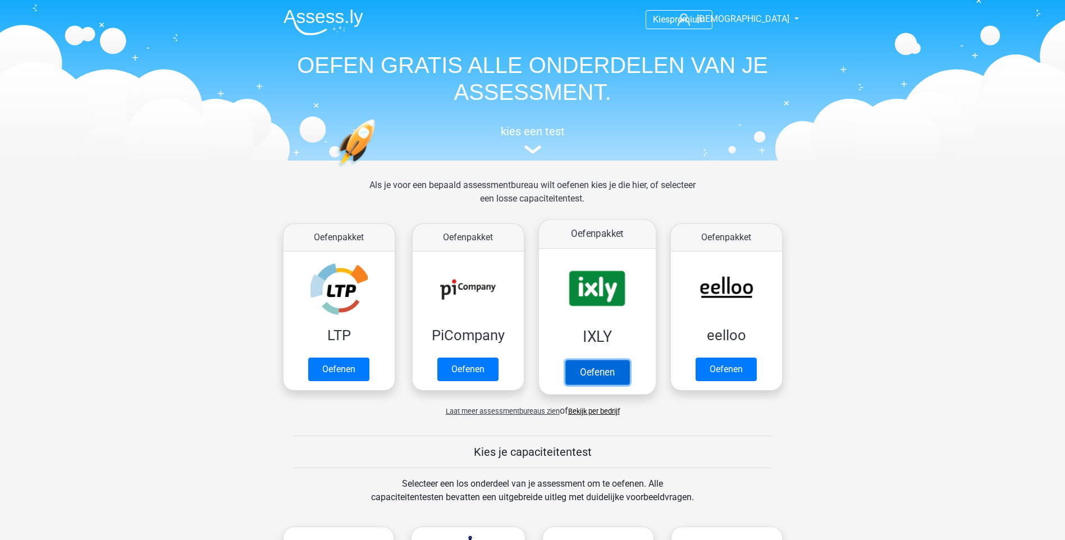
click at [585, 371] on link "Oefenen" at bounding box center [597, 372] width 64 height 25
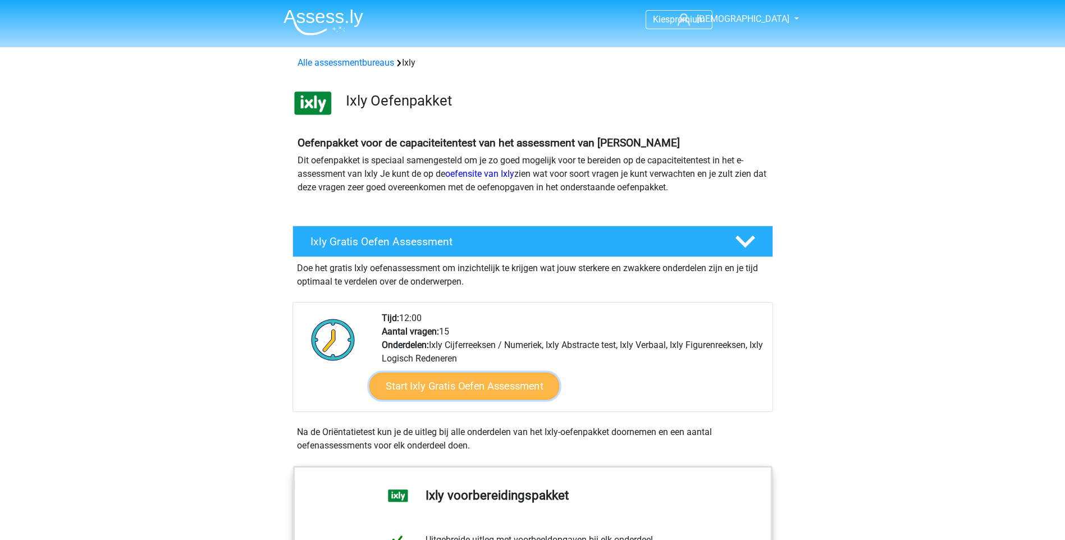
click at [522, 389] on link "Start Ixly Gratis Oefen Assessment" at bounding box center [464, 386] width 190 height 27
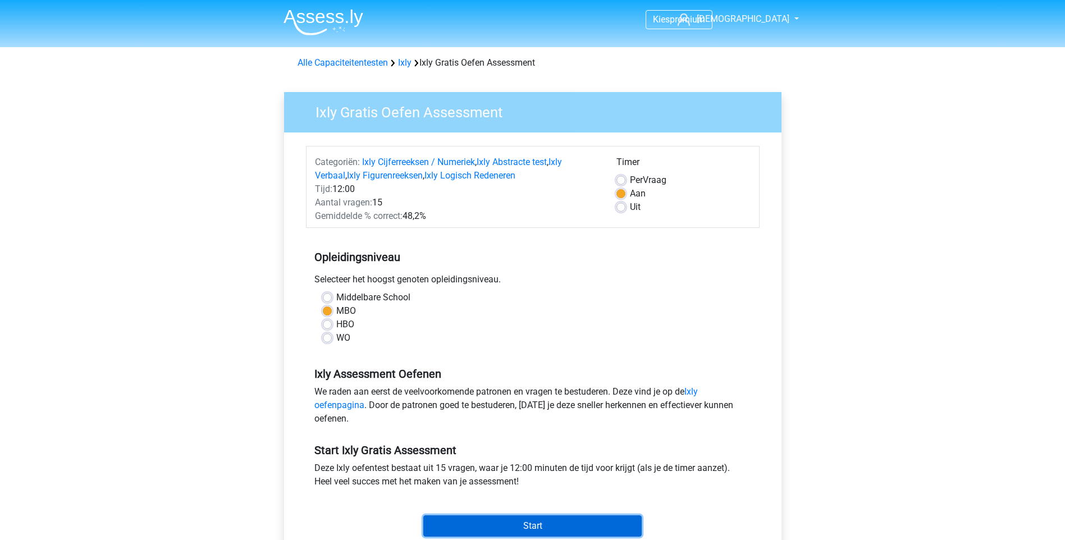
click at [601, 527] on input "Start" at bounding box center [532, 526] width 218 height 21
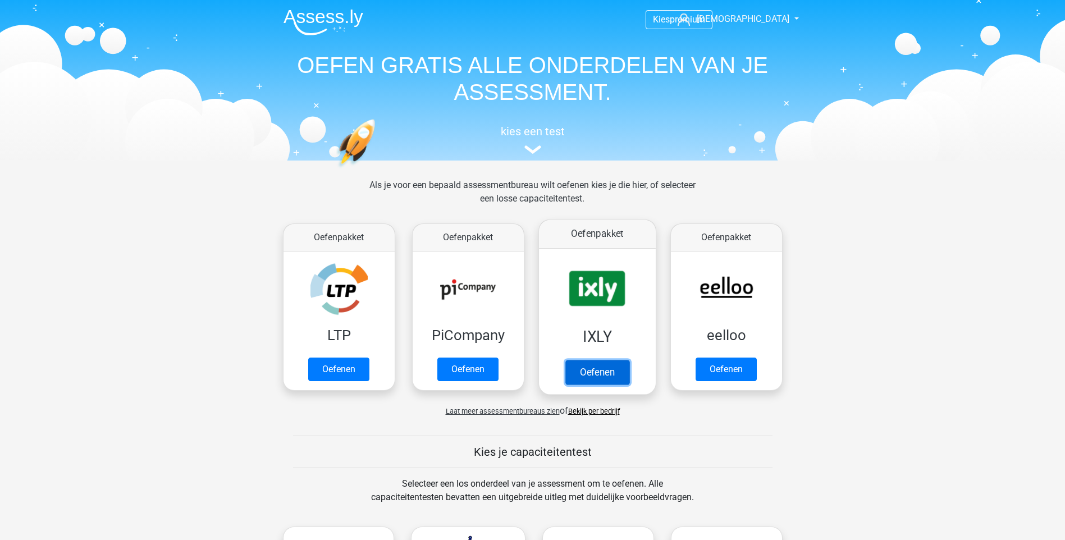
click at [574, 370] on link "Oefenen" at bounding box center [597, 372] width 64 height 25
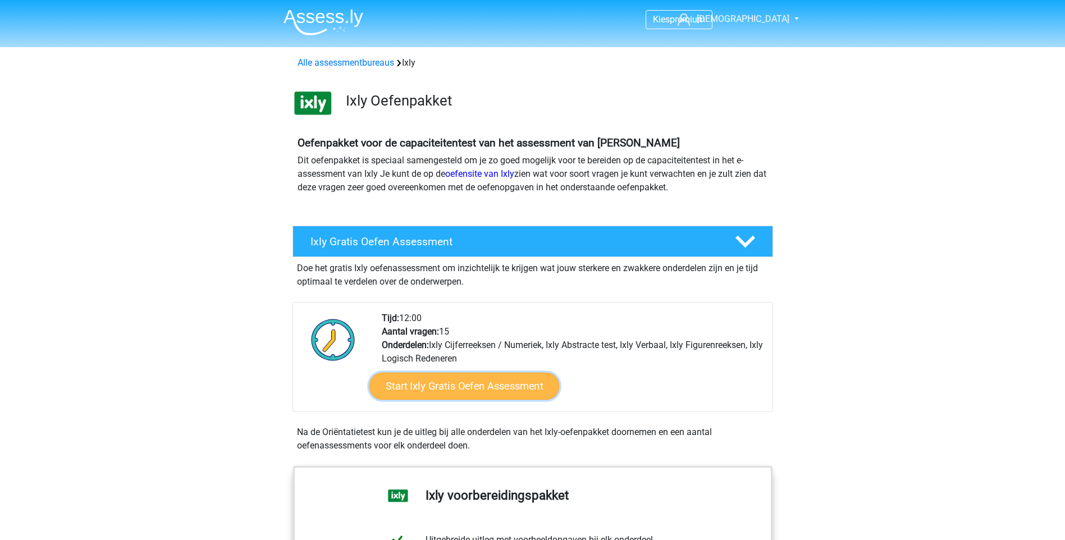
click at [489, 383] on link "Start Ixly Gratis Oefen Assessment" at bounding box center [464, 386] width 190 height 27
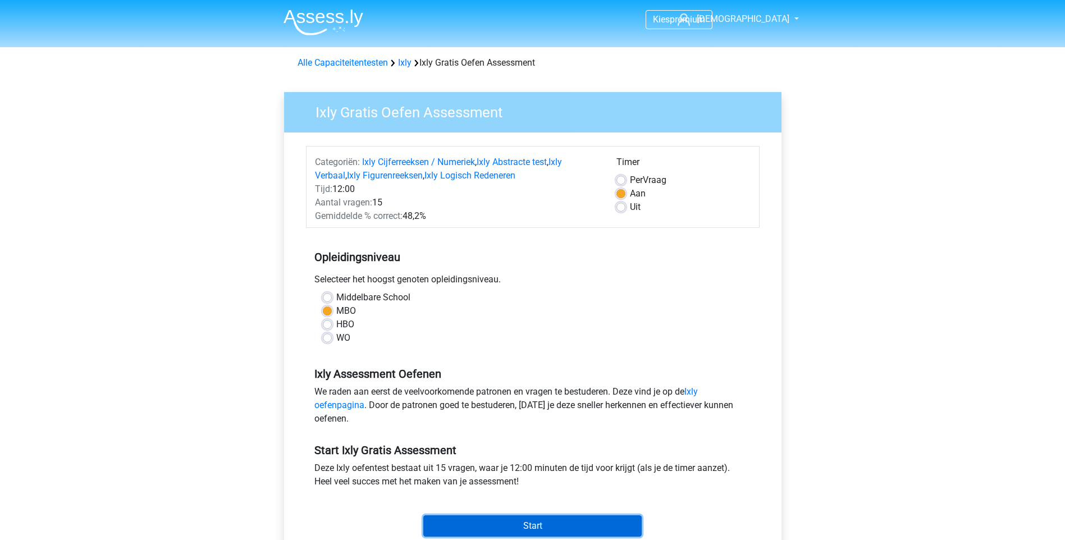
click at [549, 524] on input "Start" at bounding box center [532, 526] width 218 height 21
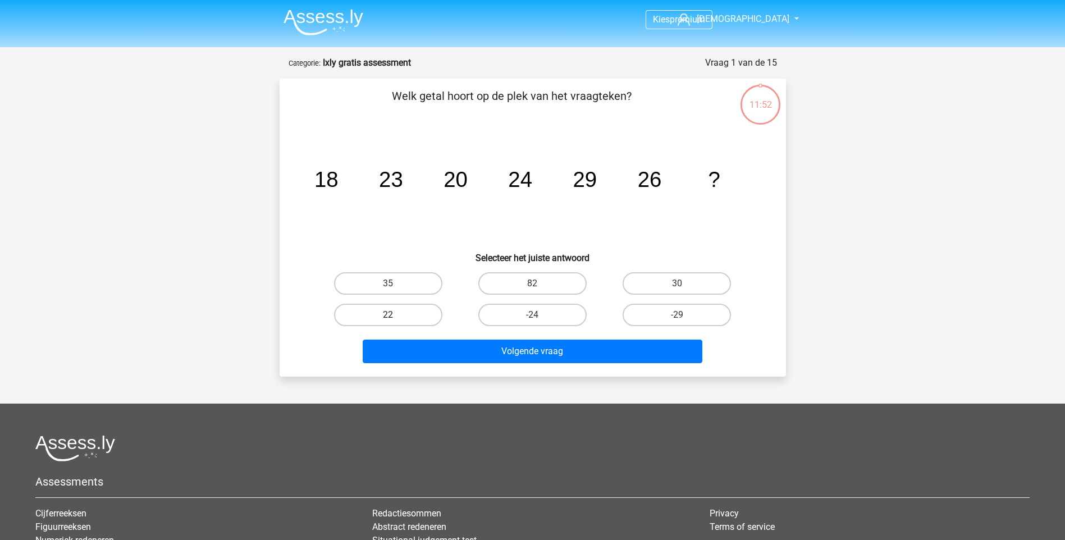
click at [416, 312] on label "22" at bounding box center [388, 315] width 108 height 22
click at [395, 315] on input "22" at bounding box center [391, 318] width 7 height 7
radio input "true"
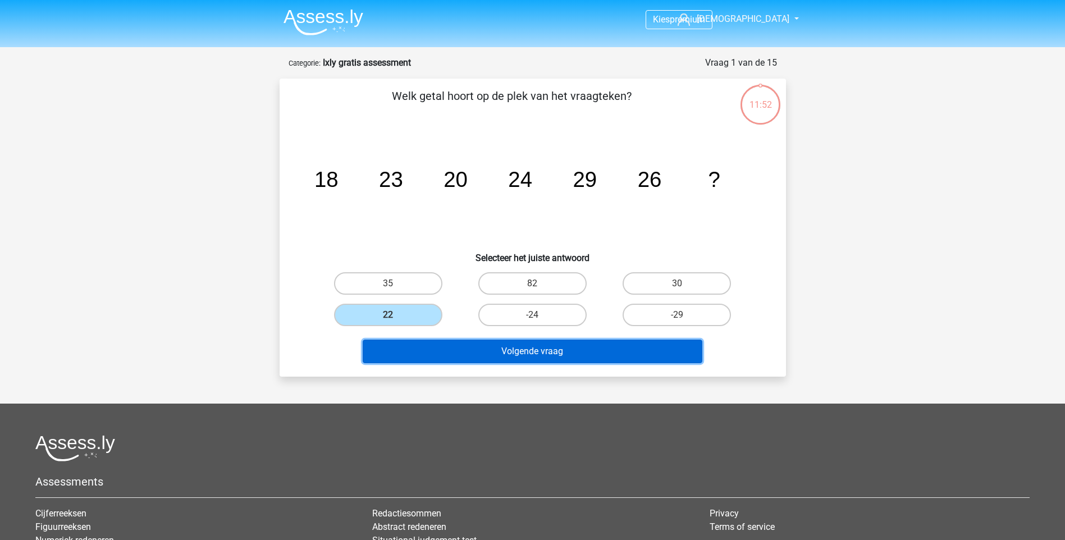
click at [448, 355] on button "Volgende vraag" at bounding box center [533, 352] width 340 height 24
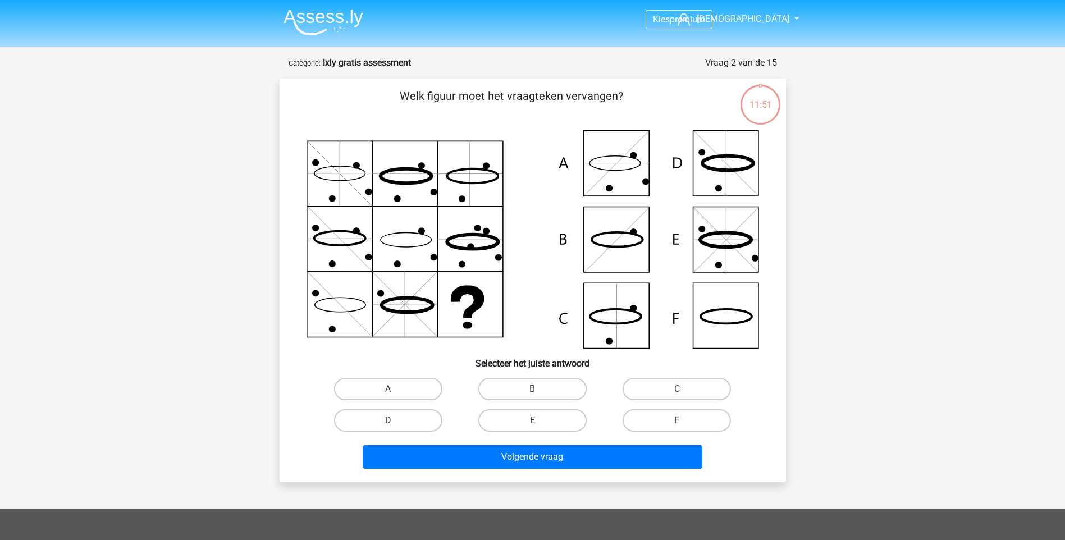
scroll to position [56, 0]
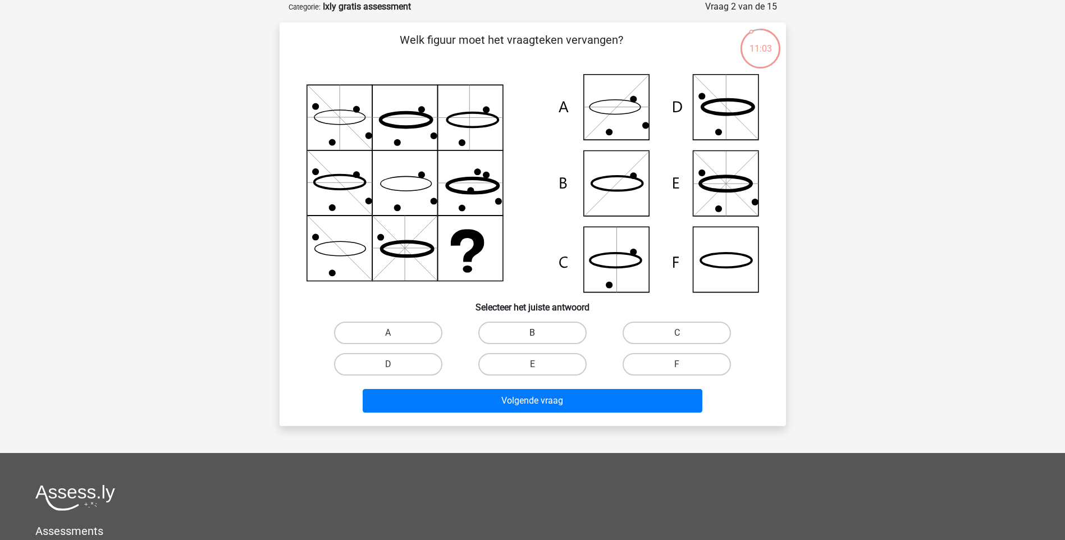
click at [540, 335] on label "B" at bounding box center [533, 333] width 108 height 22
click at [540, 335] on input "B" at bounding box center [535, 336] width 7 height 7
radio input "true"
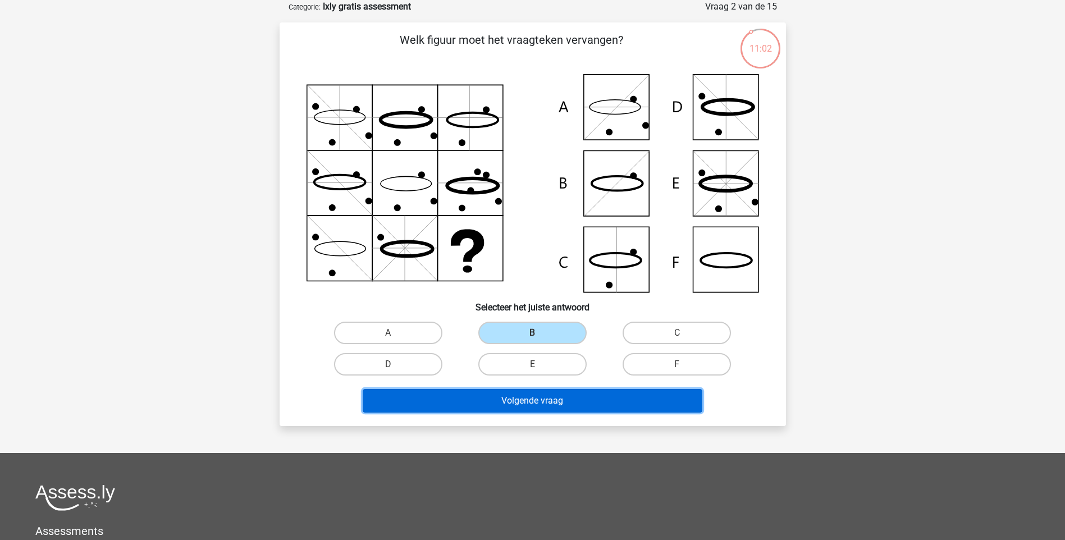
click at [547, 404] on button "Volgende vraag" at bounding box center [533, 401] width 340 height 24
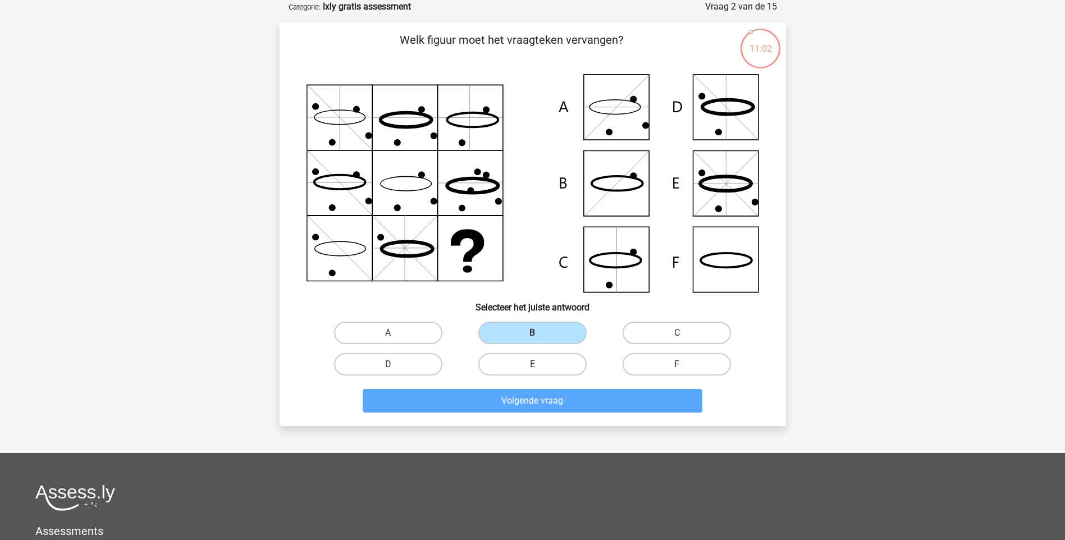
scroll to position [47, 0]
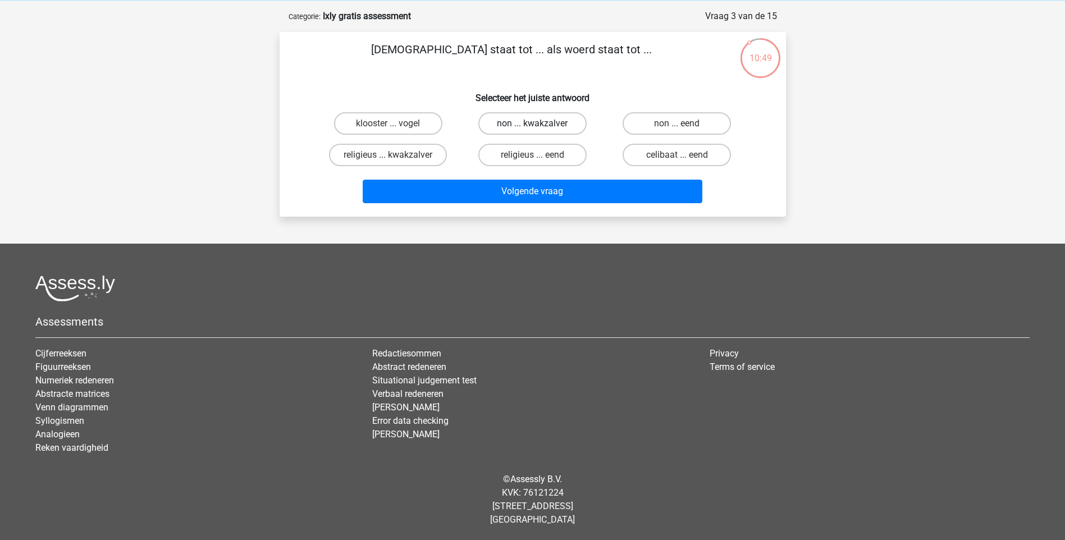
click at [524, 126] on label "non ... kwakzalver" at bounding box center [533, 123] width 108 height 22
click at [532, 126] on input "non ... kwakzalver" at bounding box center [535, 127] width 7 height 7
radio input "true"
click at [702, 122] on label "non ... eend" at bounding box center [677, 123] width 108 height 22
click at [685, 124] on input "non ... eend" at bounding box center [680, 127] width 7 height 7
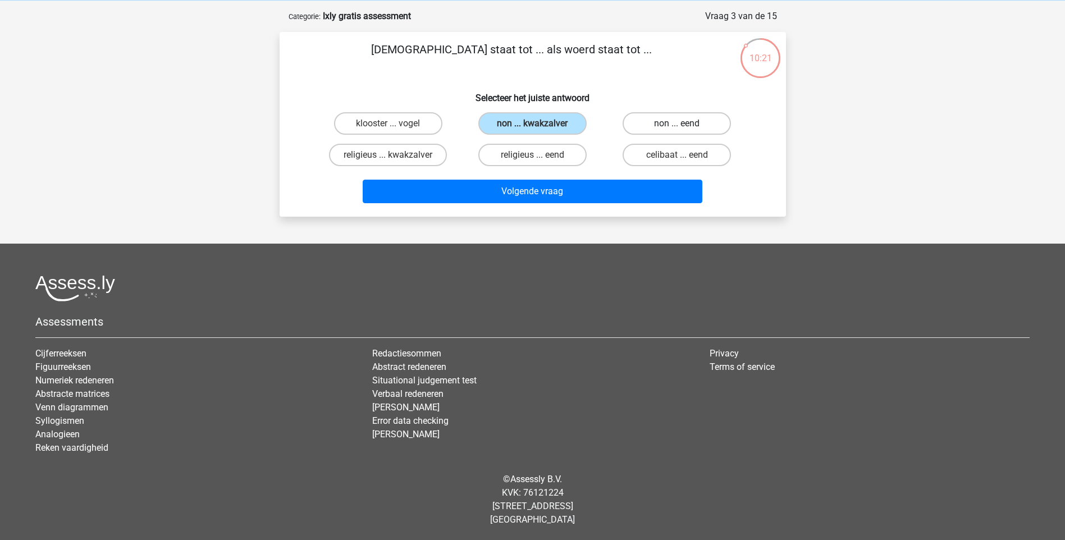
radio input "true"
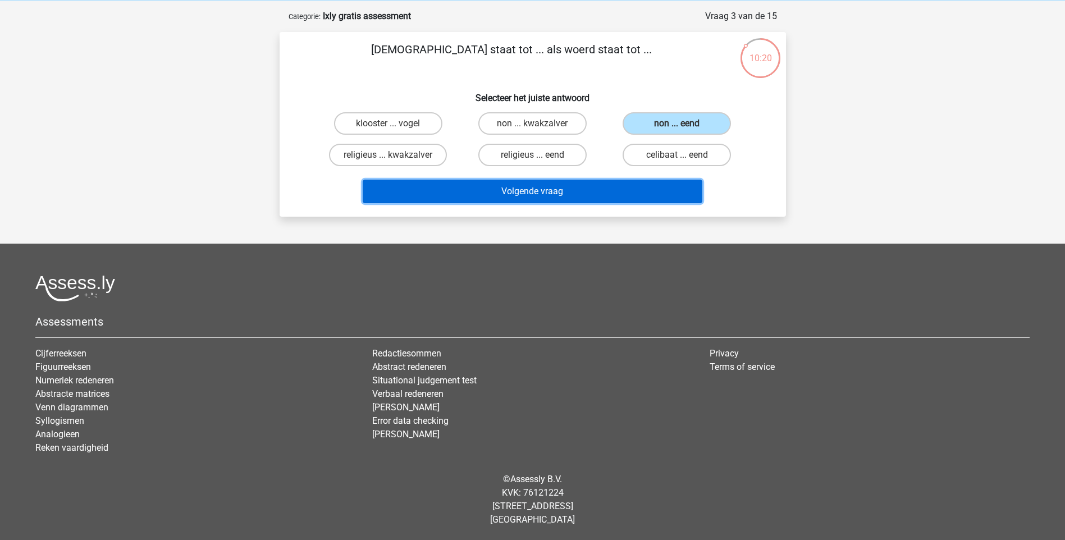
click at [535, 188] on button "Volgende vraag" at bounding box center [533, 192] width 340 height 24
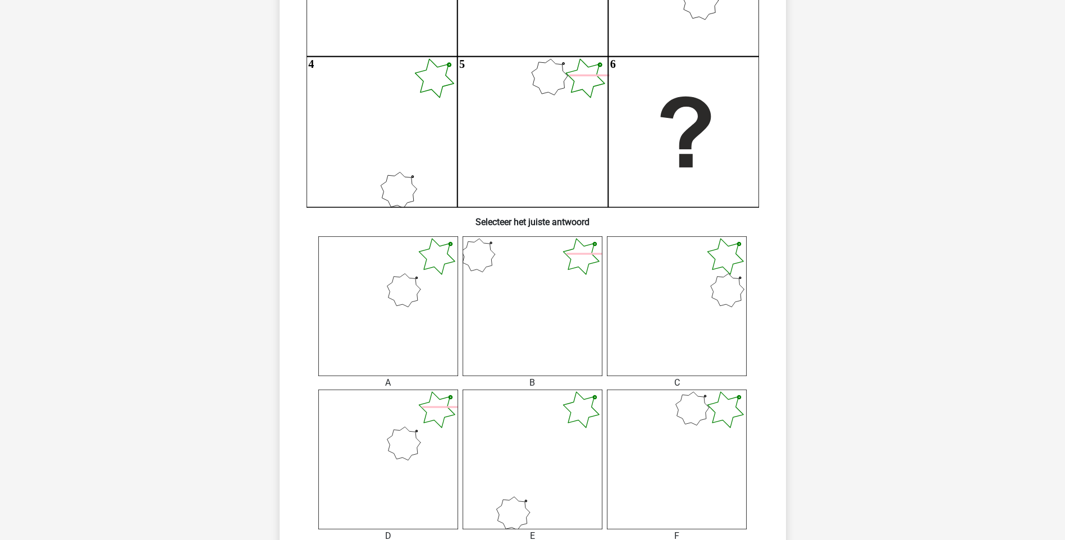
scroll to position [337, 0]
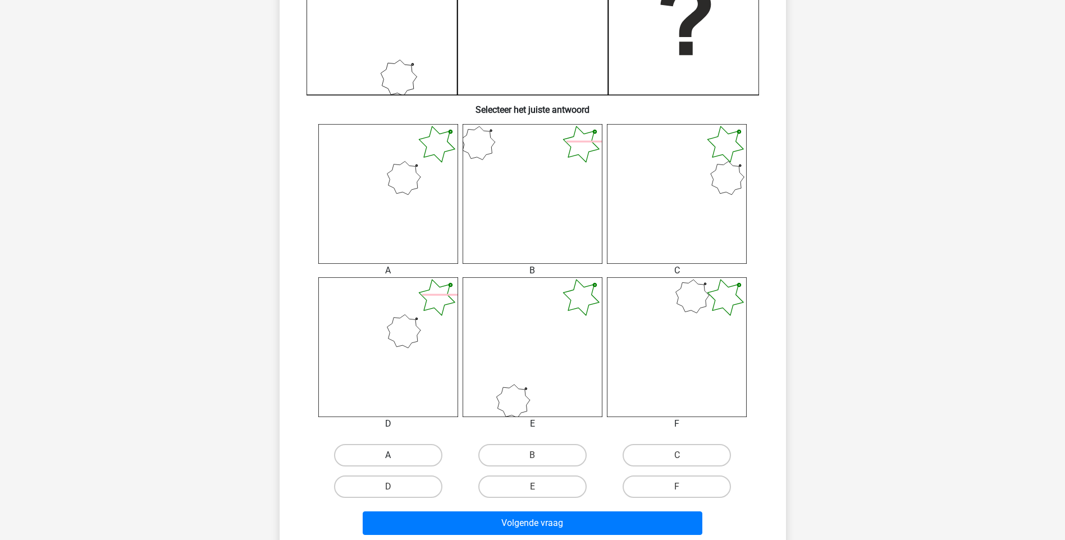
click at [400, 452] on label "A" at bounding box center [388, 455] width 108 height 22
click at [395, 456] on input "A" at bounding box center [391, 459] width 7 height 7
radio input "true"
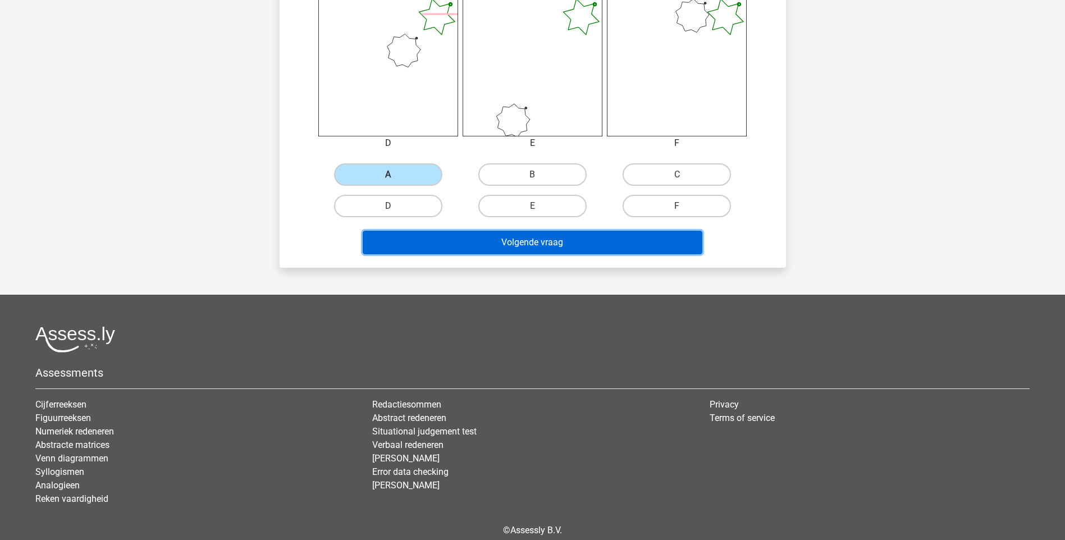
click at [566, 239] on button "Volgende vraag" at bounding box center [533, 243] width 340 height 24
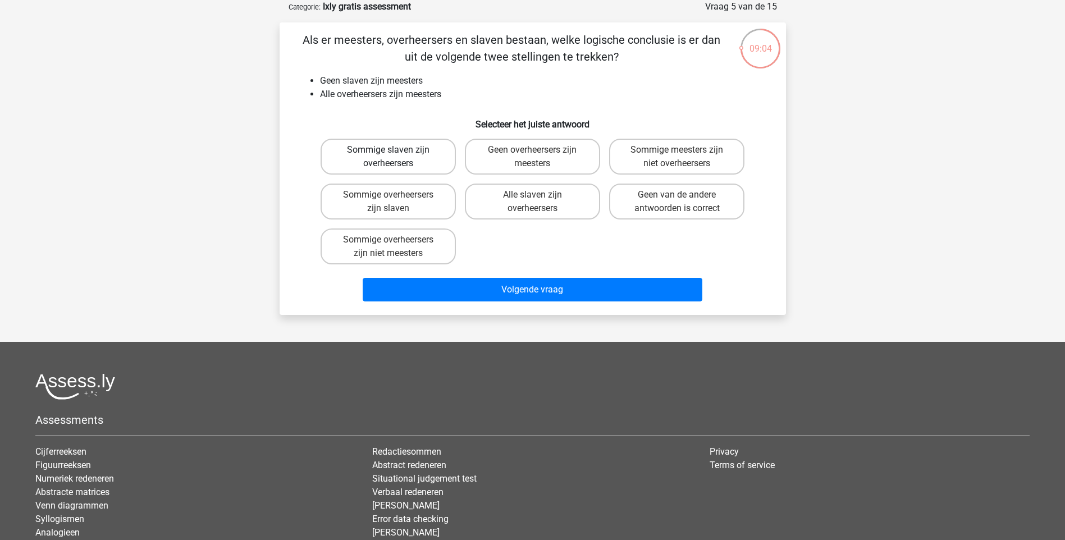
scroll to position [0, 0]
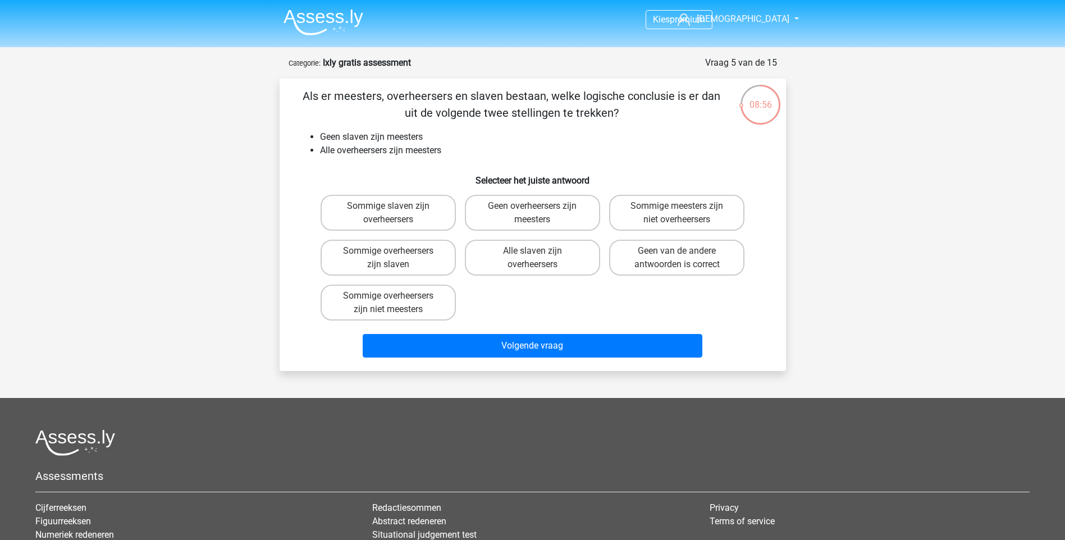
drag, startPoint x: 462, startPoint y: 103, endPoint x: 717, endPoint y: 106, distance: 255.6
click at [717, 106] on p "Als er meesters, overheersers en slaven bestaan, welke logische conclusie is er…" at bounding box center [512, 105] width 429 height 34
click at [700, 214] on label "Sommige meesters zijn niet overheersers" at bounding box center [676, 213] width 135 height 36
click at [685, 213] on input "Sommige meesters zijn niet overheersers" at bounding box center [680, 209] width 7 height 7
radio input "true"
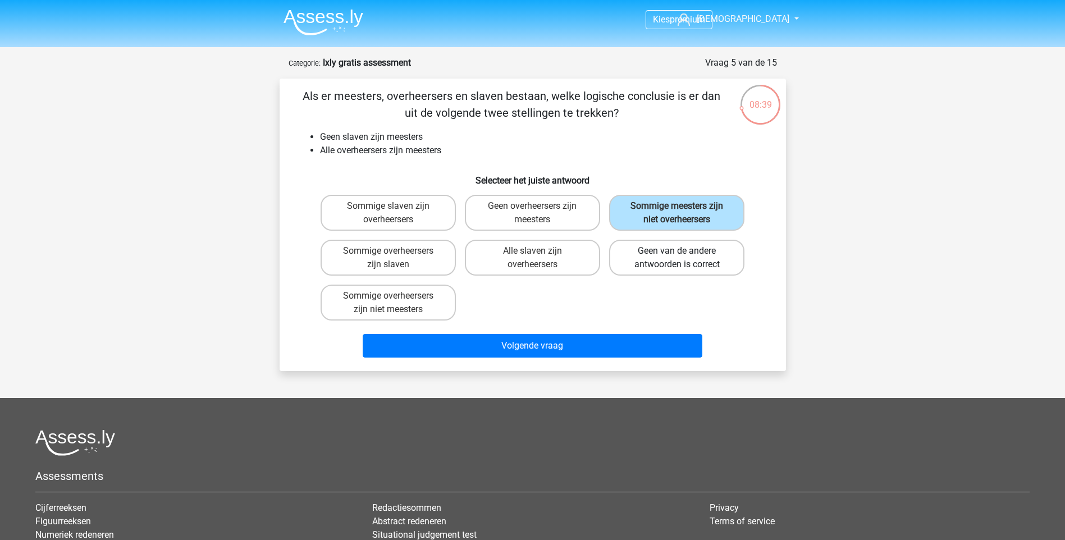
click at [700, 258] on label "Geen van de andere antwoorden is correct" at bounding box center [676, 258] width 135 height 36
click at [685, 258] on input "Geen van de andere antwoorden is correct" at bounding box center [680, 254] width 7 height 7
radio input "true"
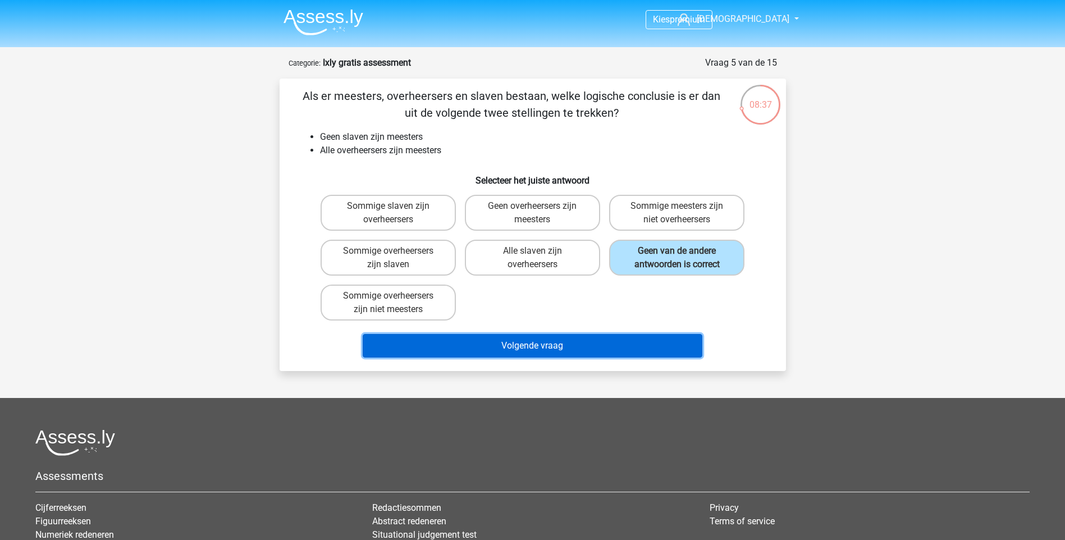
click at [599, 350] on button "Volgende vraag" at bounding box center [533, 346] width 340 height 24
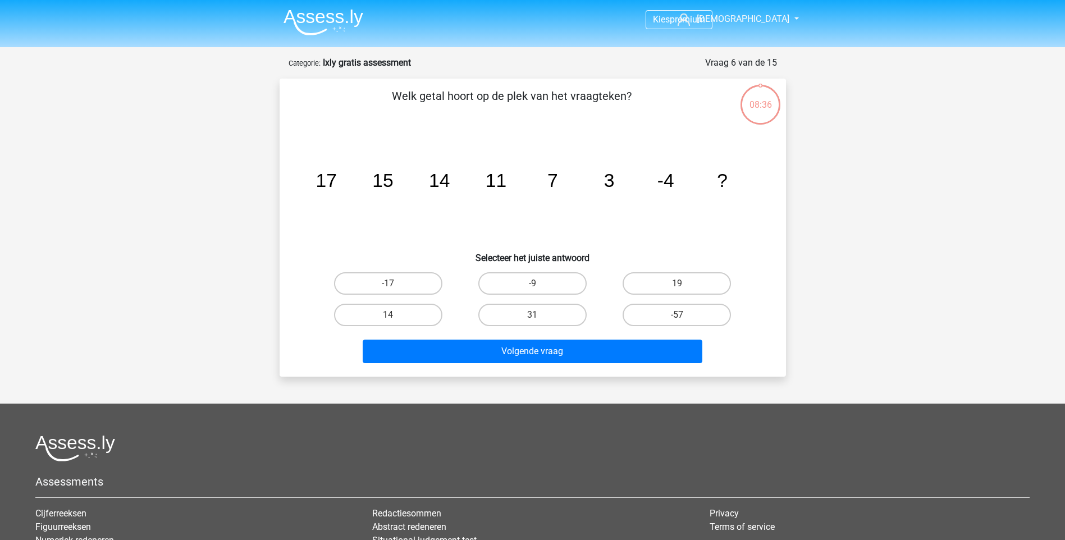
scroll to position [56, 0]
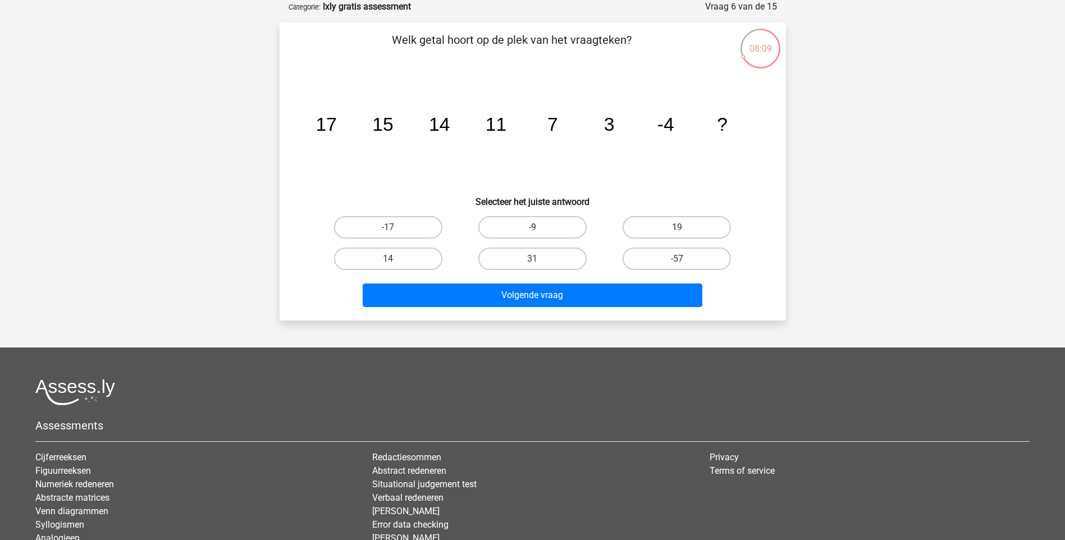
click at [995, 17] on div "Kies premium Christian c.visser2102@gmail.com" at bounding box center [532, 294] width 1065 height 700
drag, startPoint x: 550, startPoint y: 227, endPoint x: 549, endPoint y: 249, distance: 21.9
click at [551, 227] on label "-9" at bounding box center [533, 227] width 108 height 22
click at [540, 227] on input "-9" at bounding box center [535, 230] width 7 height 7
radio input "true"
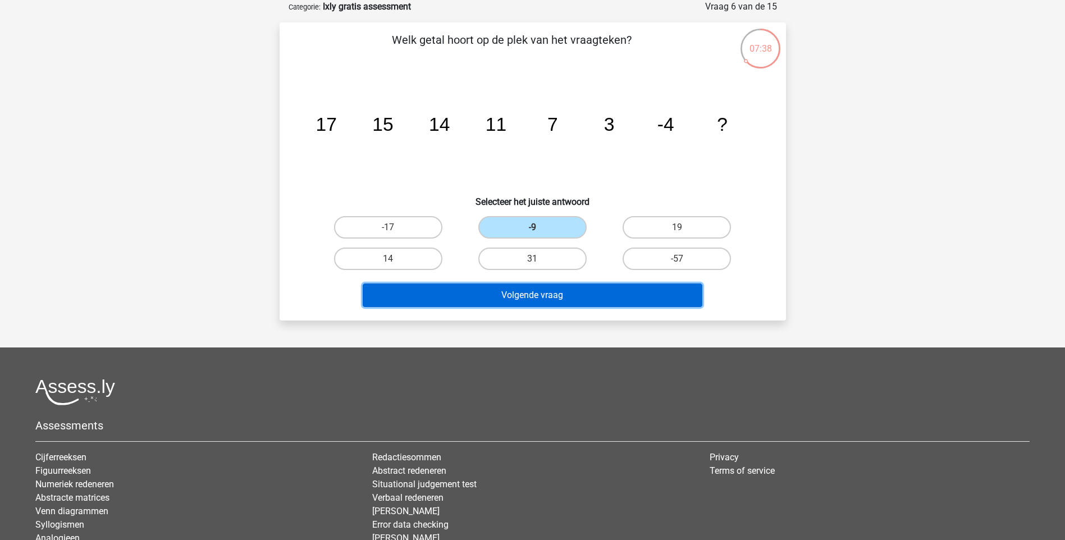
click at [549, 293] on button "Volgende vraag" at bounding box center [533, 296] width 340 height 24
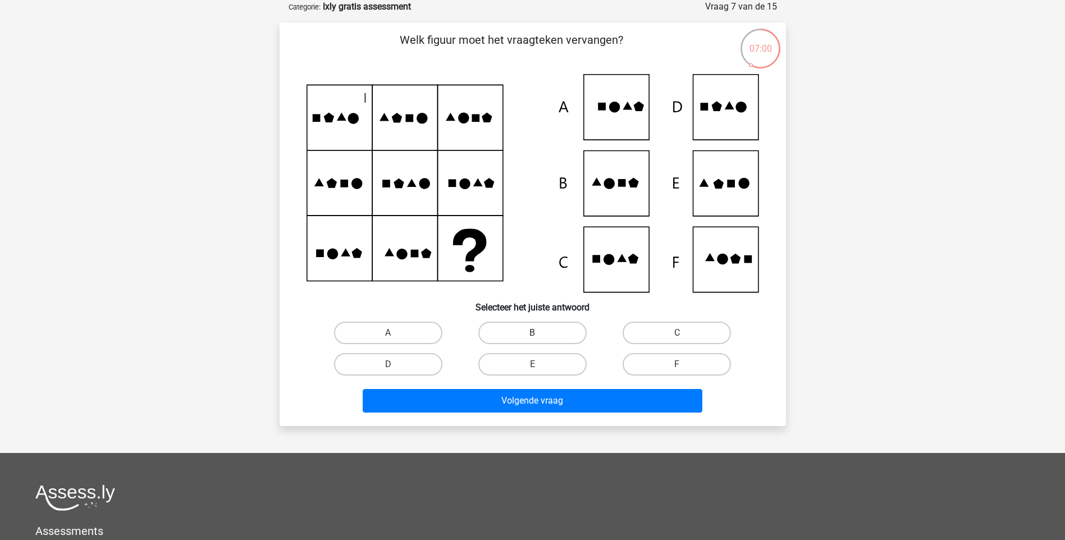
drag, startPoint x: 518, startPoint y: 334, endPoint x: 527, endPoint y: 388, distance: 54.1
click at [519, 334] on label "B" at bounding box center [533, 333] width 108 height 22
click at [532, 334] on input "B" at bounding box center [535, 336] width 7 height 7
radio input "true"
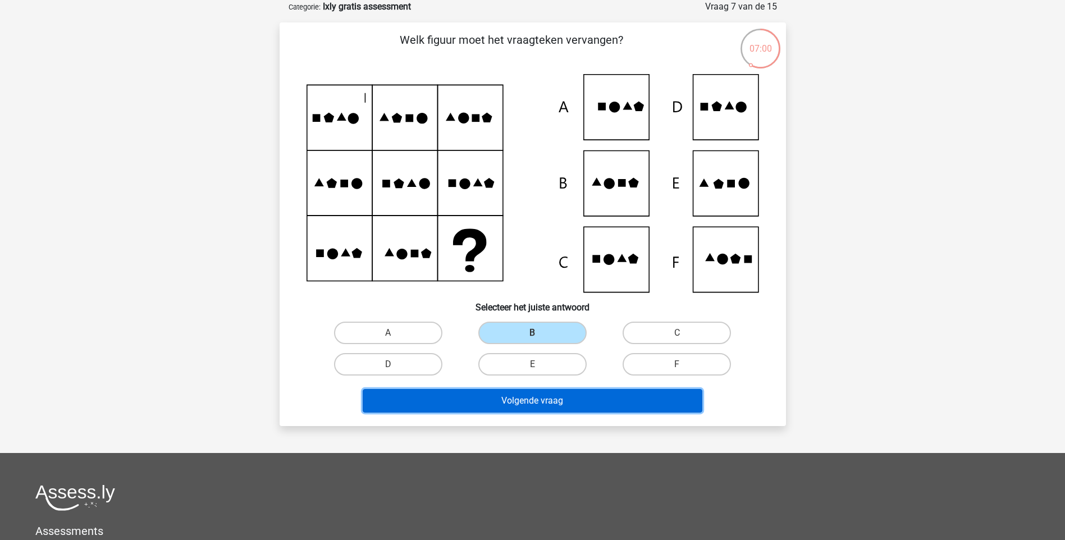
click at [529, 404] on button "Volgende vraag" at bounding box center [533, 401] width 340 height 24
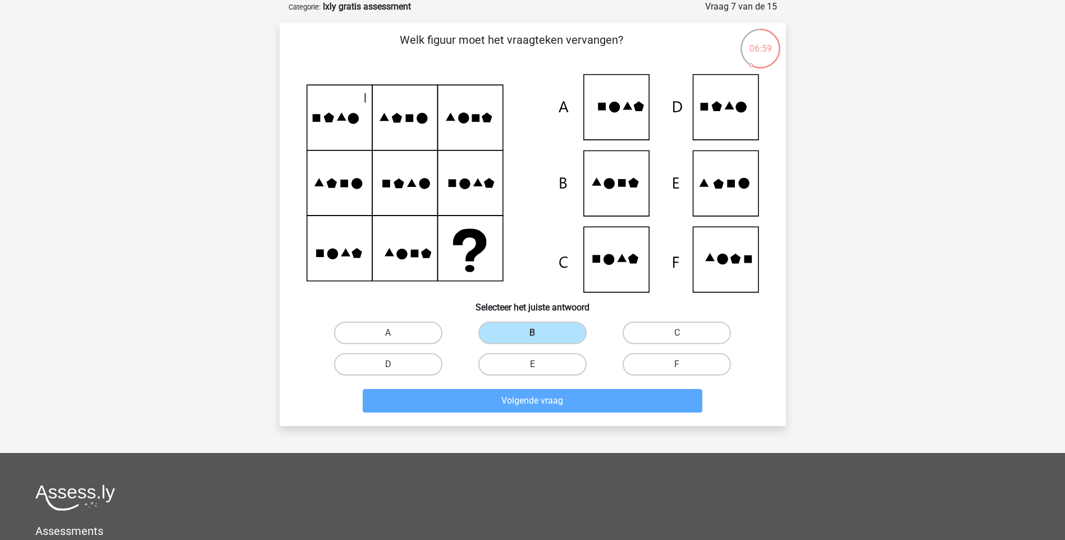
scroll to position [47, 0]
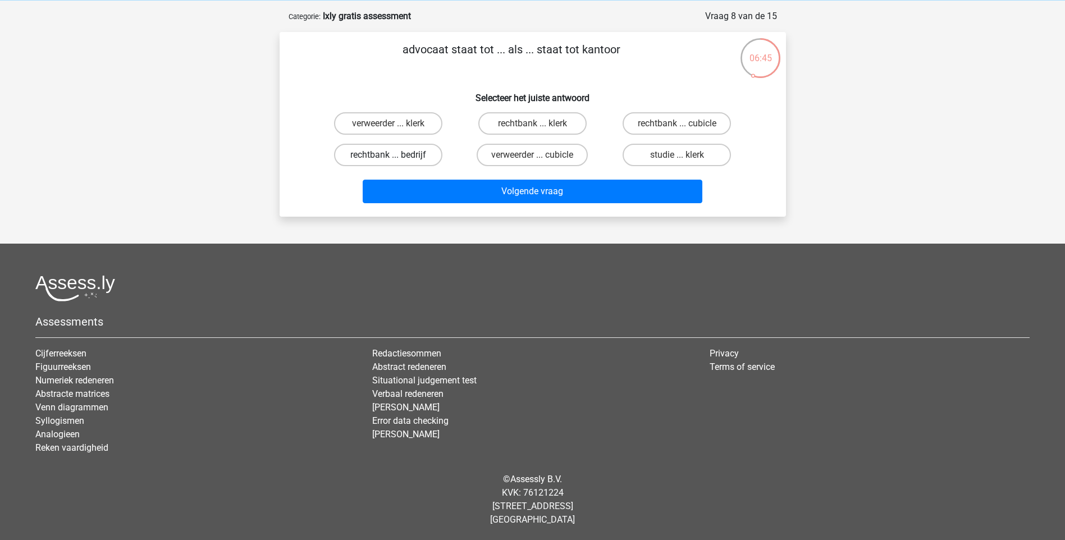
click at [411, 157] on label "rechtbank ... bedrijf" at bounding box center [388, 155] width 108 height 22
click at [395, 157] on input "rechtbank ... bedrijf" at bounding box center [391, 158] width 7 height 7
radio input "true"
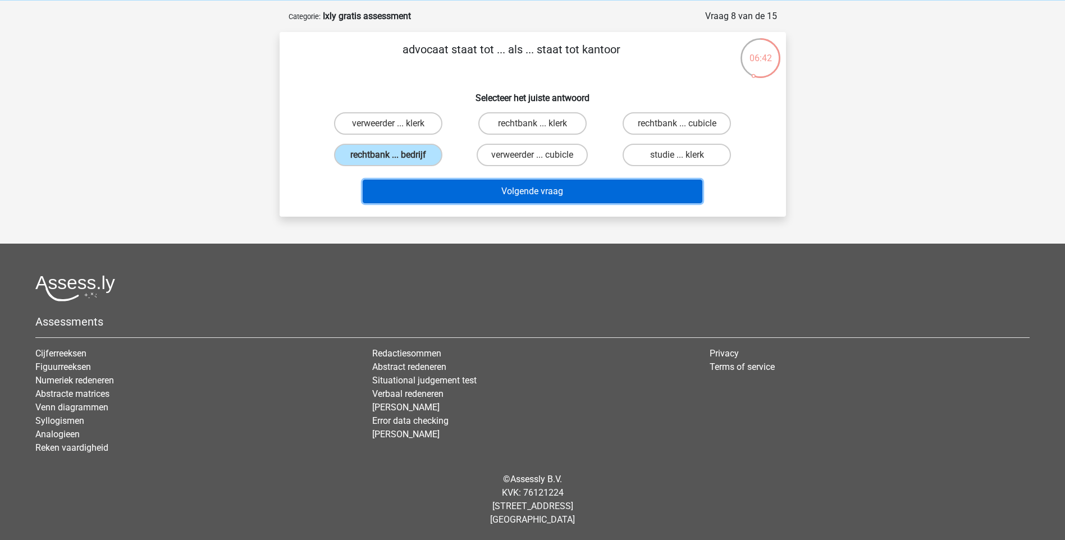
click at [535, 195] on button "Volgende vraag" at bounding box center [533, 192] width 340 height 24
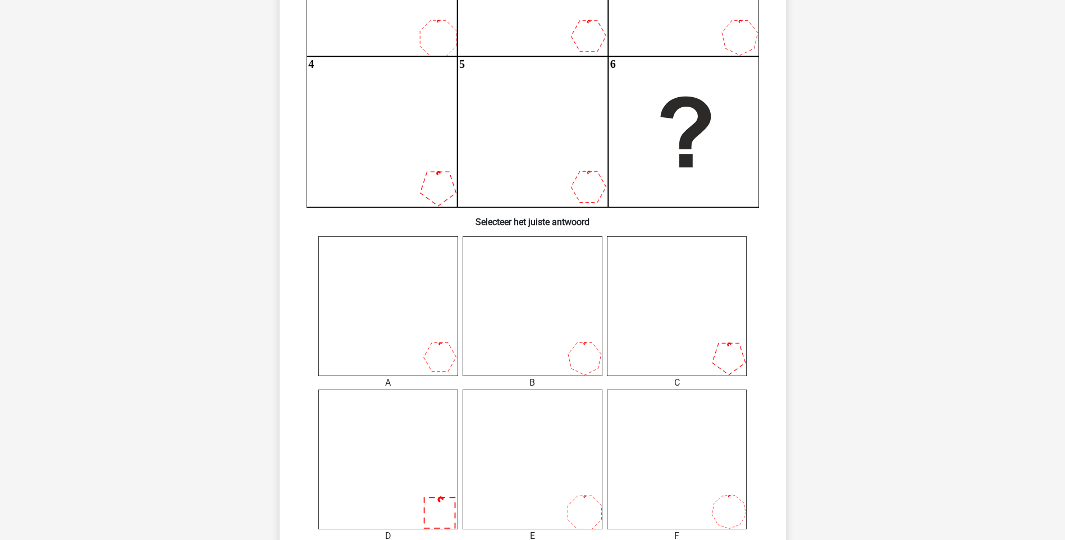
scroll to position [281, 0]
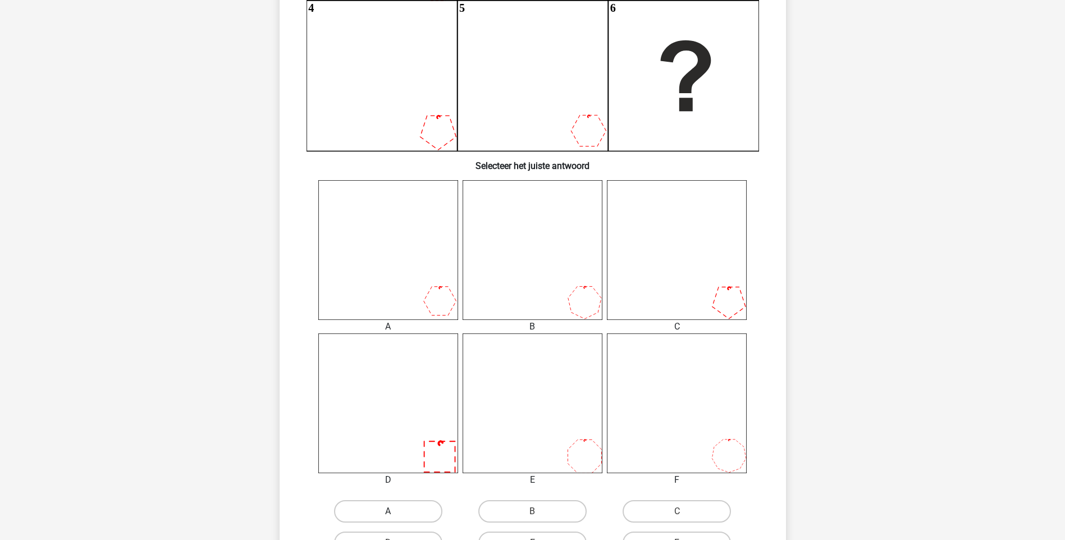
click at [423, 511] on label "A" at bounding box center [388, 511] width 108 height 22
click at [395, 512] on input "A" at bounding box center [391, 515] width 7 height 7
radio input "true"
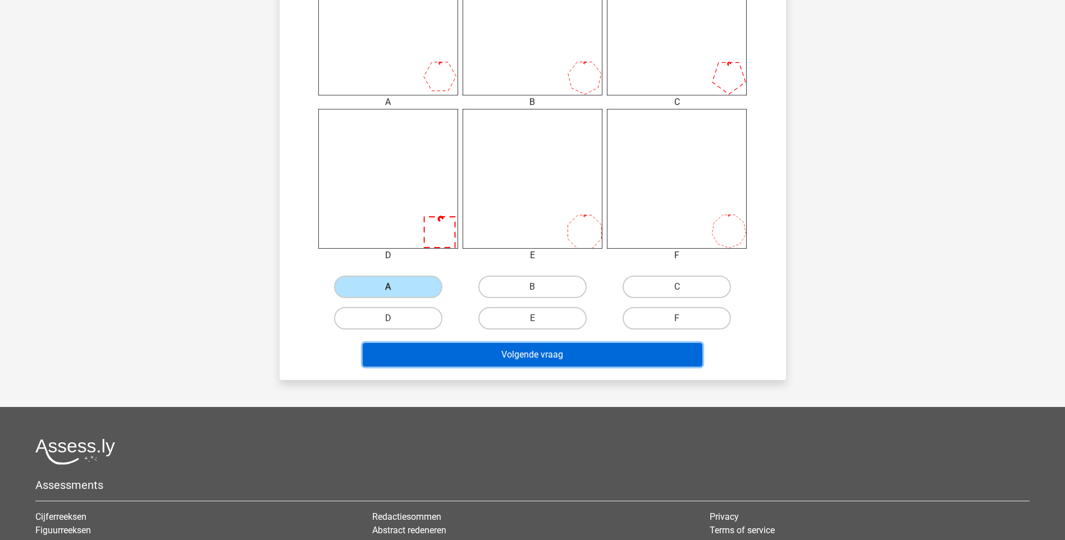
click at [555, 357] on button "Volgende vraag" at bounding box center [533, 355] width 340 height 24
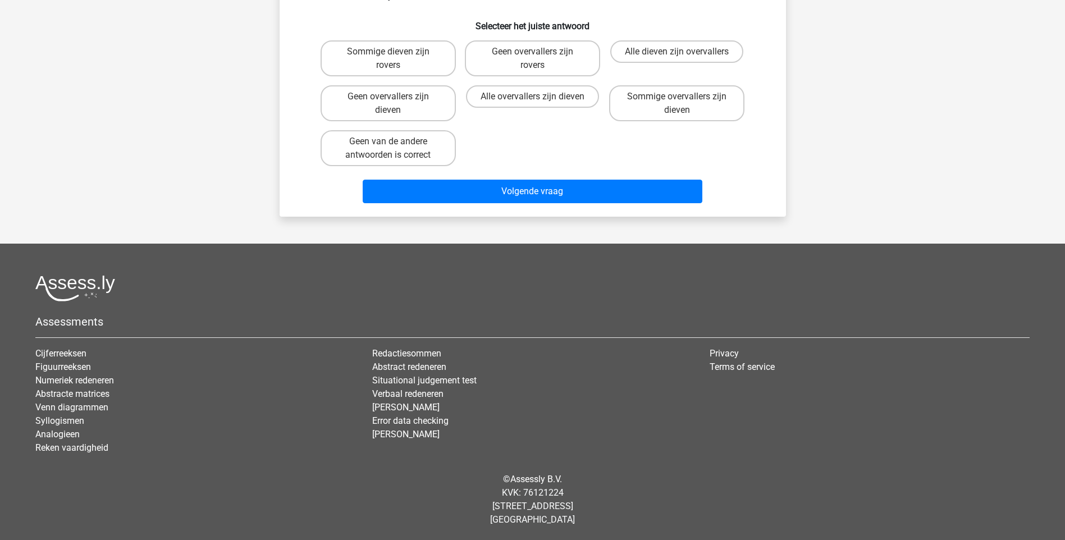
scroll to position [56, 0]
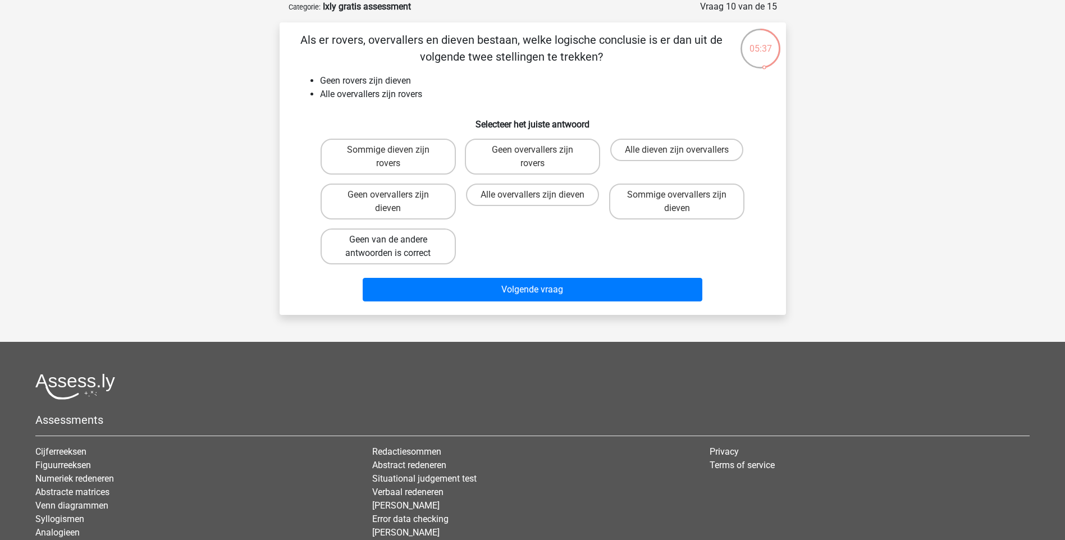
click at [407, 256] on label "Geen van de andere antwoorden is correct" at bounding box center [388, 247] width 135 height 36
click at [395, 247] on input "Geen van de andere antwoorden is correct" at bounding box center [391, 243] width 7 height 7
radio input "true"
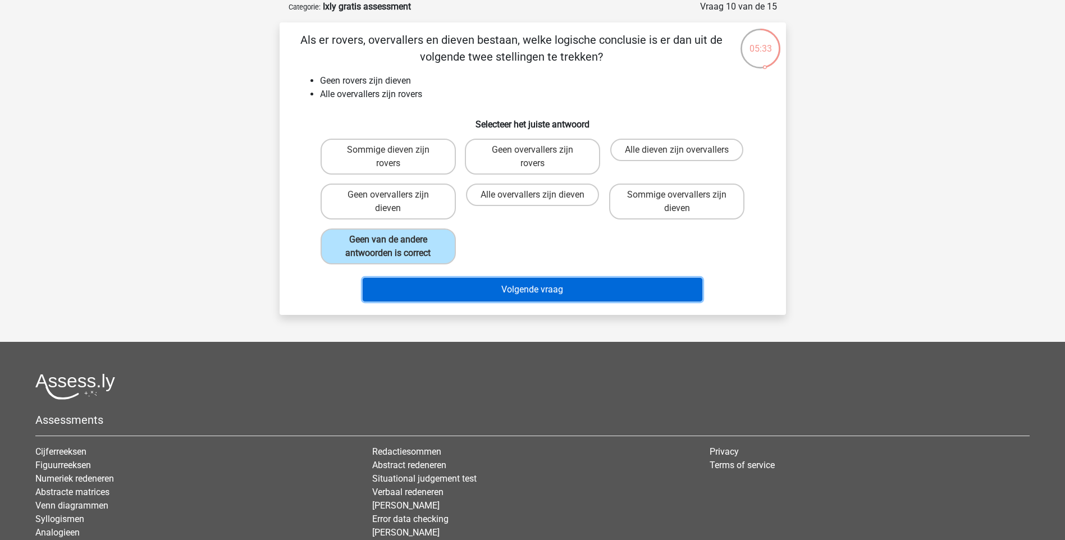
click at [613, 287] on button "Volgende vraag" at bounding box center [533, 290] width 340 height 24
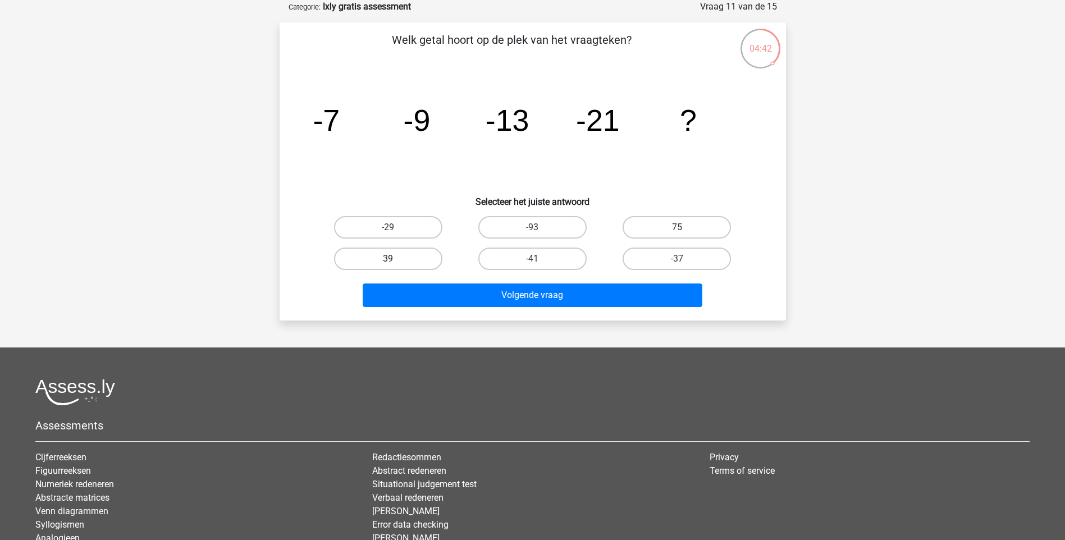
click at [429, 268] on label "39" at bounding box center [388, 259] width 108 height 22
click at [395, 266] on input "39" at bounding box center [391, 262] width 7 height 7
radio input "true"
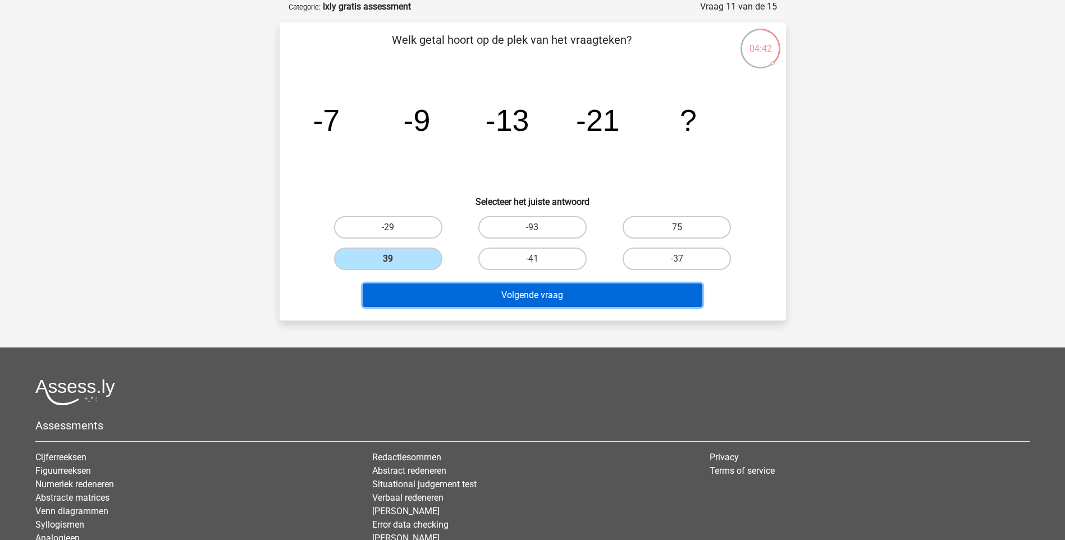
click at [568, 295] on button "Volgende vraag" at bounding box center [533, 296] width 340 height 24
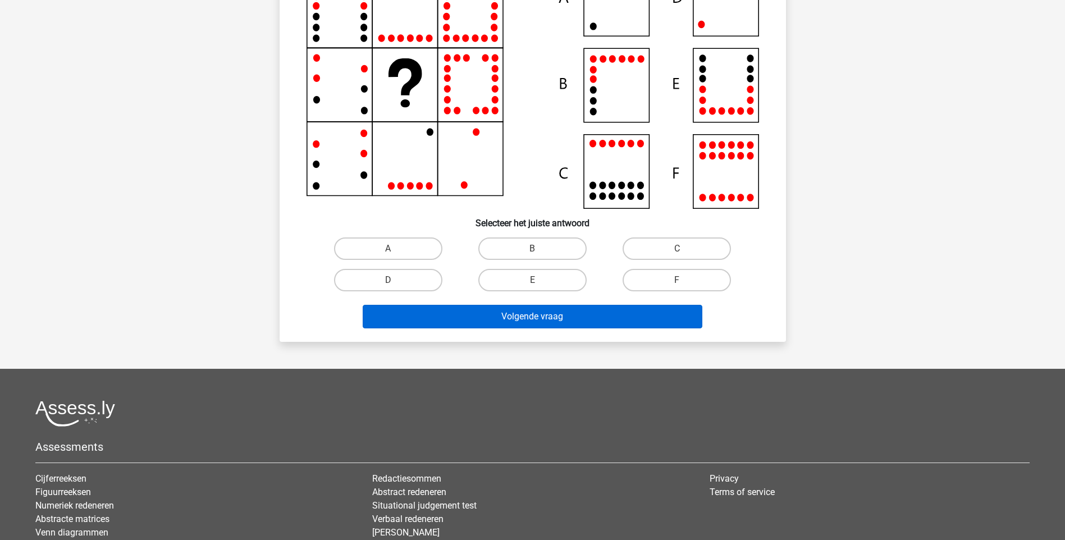
scroll to position [0, 0]
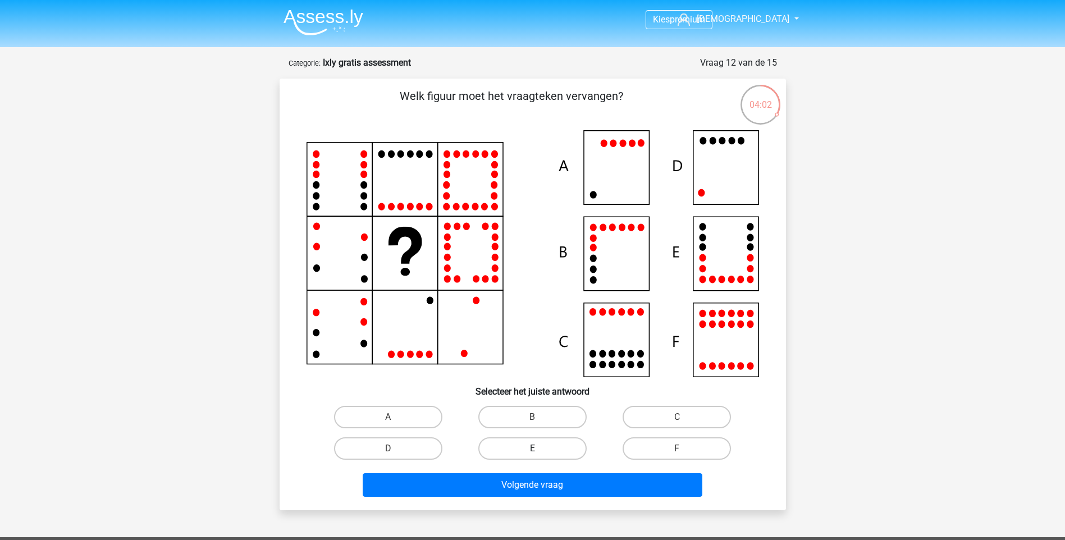
click at [559, 449] on label "E" at bounding box center [533, 449] width 108 height 22
click at [540, 449] on input "E" at bounding box center [535, 452] width 7 height 7
radio input "true"
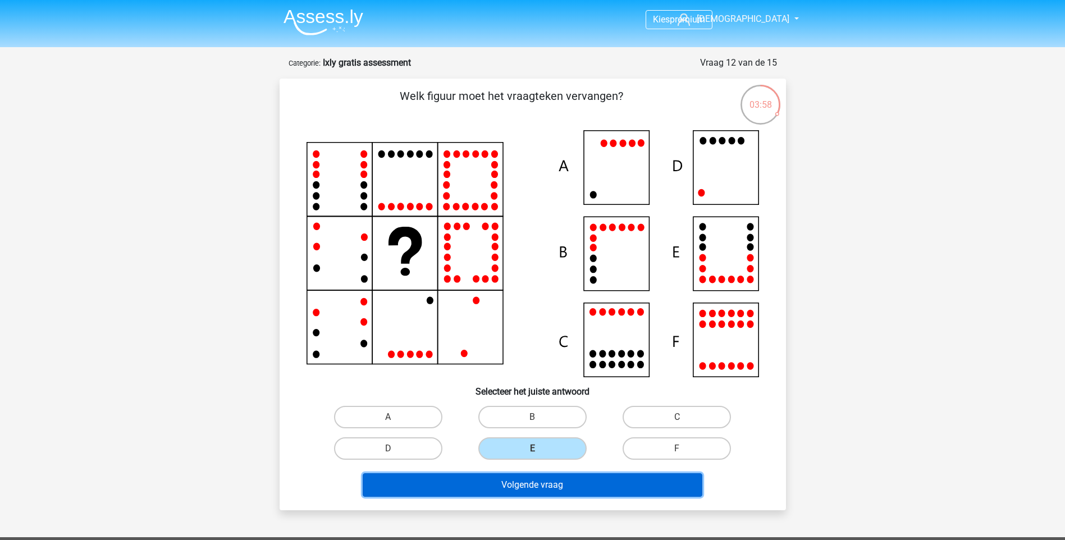
click at [605, 484] on button "Volgende vraag" at bounding box center [533, 485] width 340 height 24
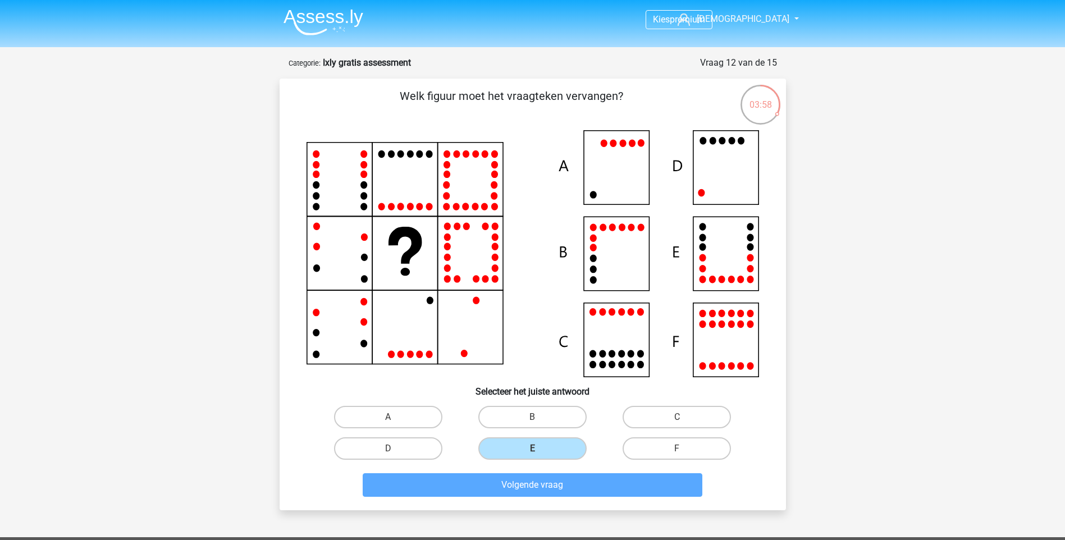
scroll to position [47, 0]
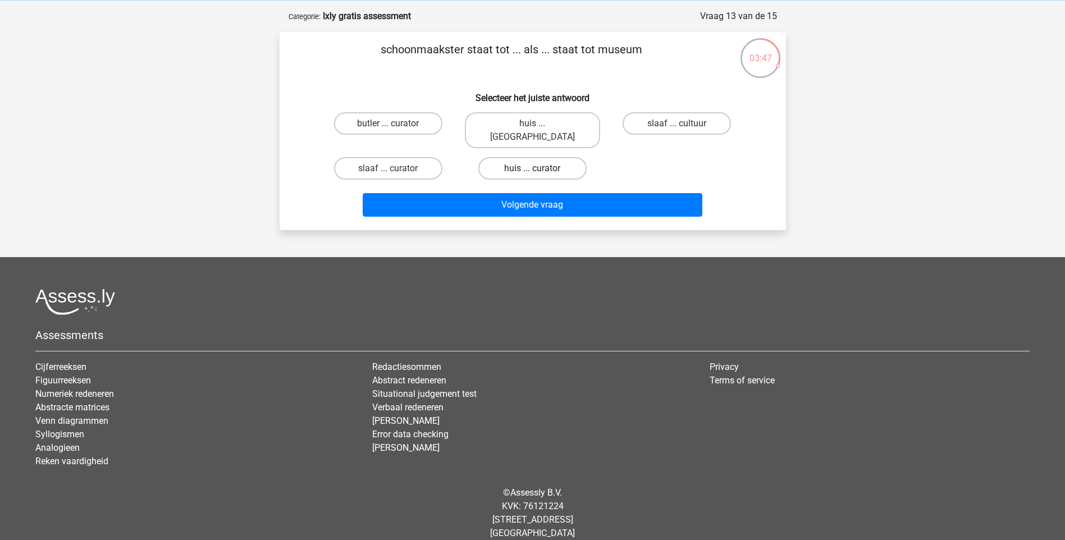
click at [545, 157] on label "huis ... curator" at bounding box center [533, 168] width 108 height 22
click at [540, 169] on input "huis ... curator" at bounding box center [535, 172] width 7 height 7
radio input "true"
click at [552, 207] on div "Volgende vraag" at bounding box center [533, 207] width 434 height 28
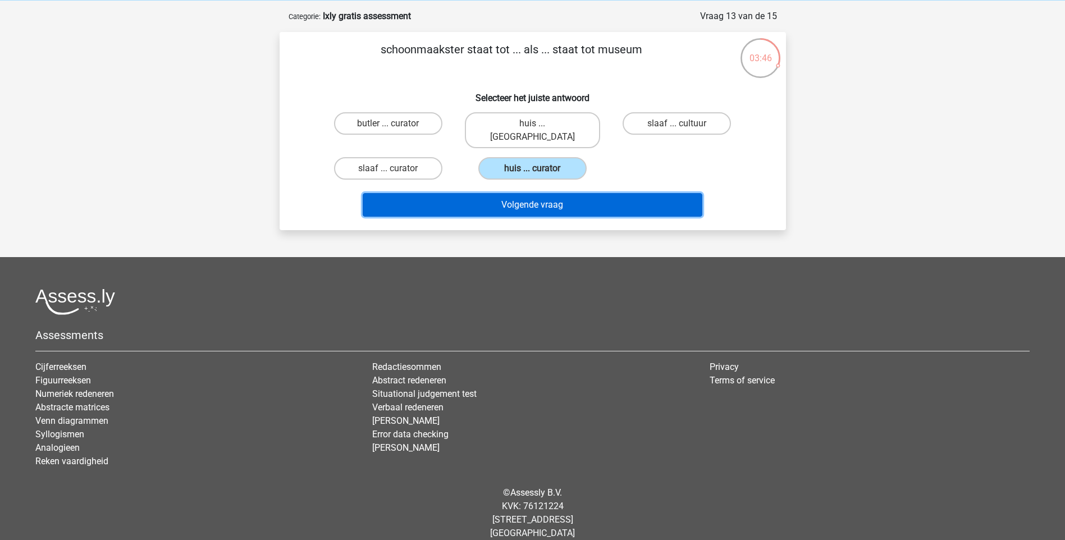
click at [554, 198] on button "Volgende vraag" at bounding box center [533, 205] width 340 height 24
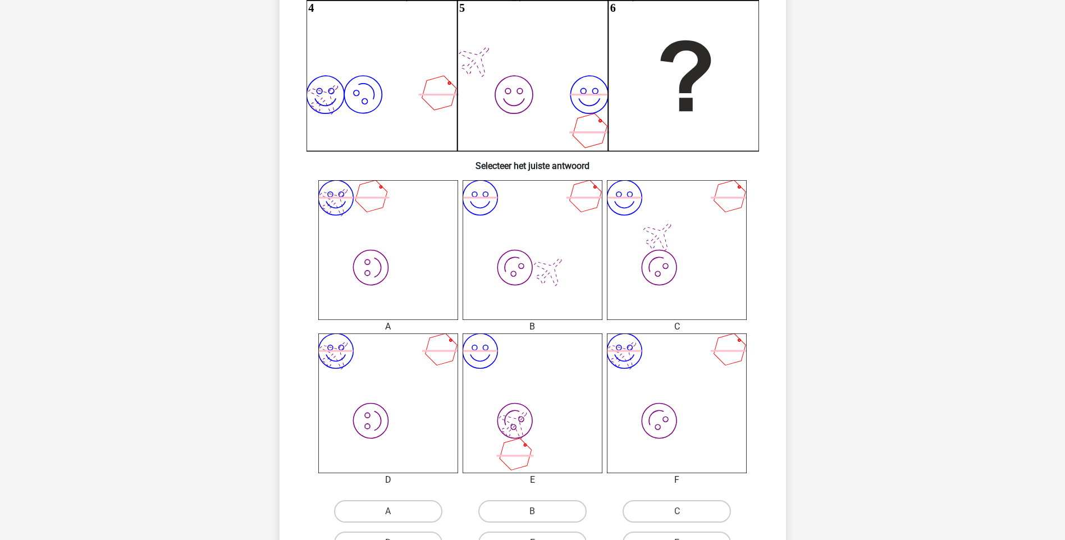
scroll to position [393, 0]
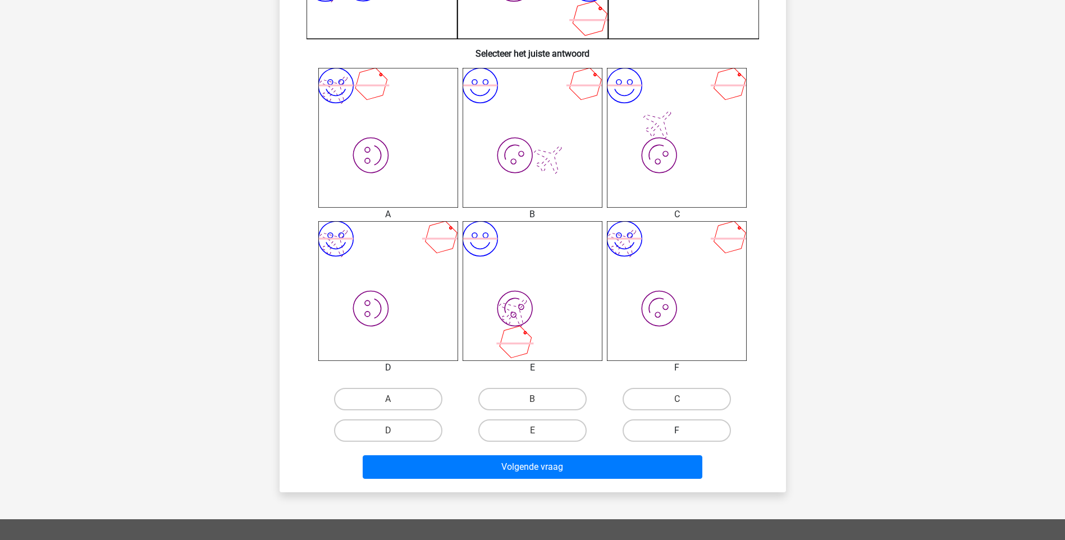
click at [673, 431] on label "F" at bounding box center [677, 431] width 108 height 22
click at [677, 431] on input "F" at bounding box center [680, 434] width 7 height 7
radio input "true"
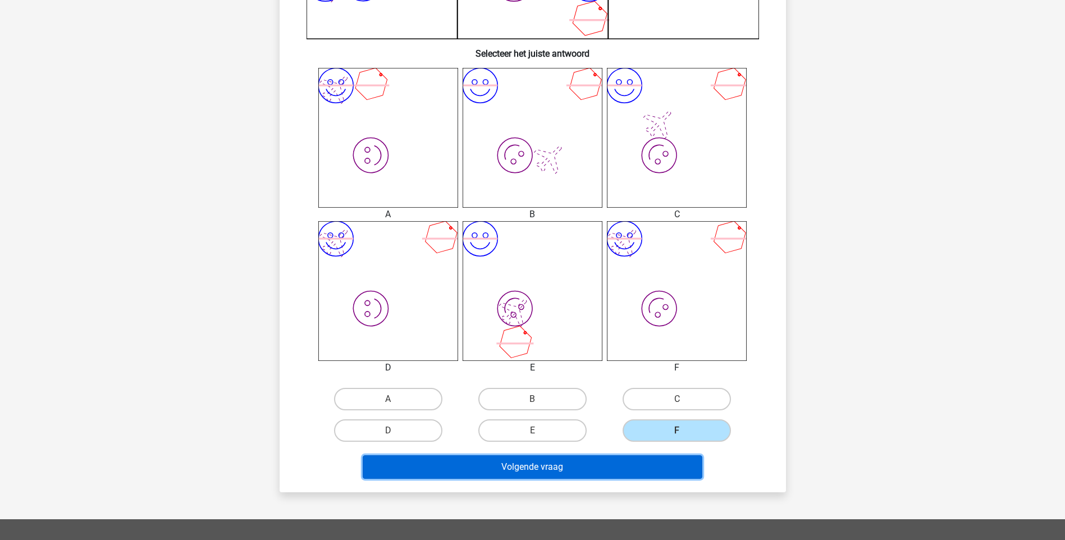
click at [639, 471] on button "Volgende vraag" at bounding box center [533, 468] width 340 height 24
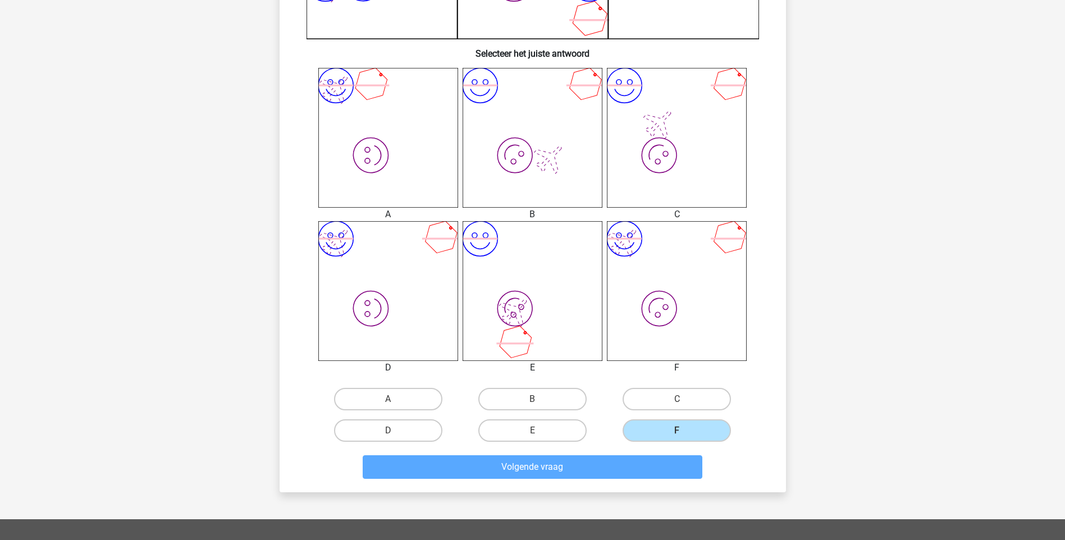
scroll to position [56, 0]
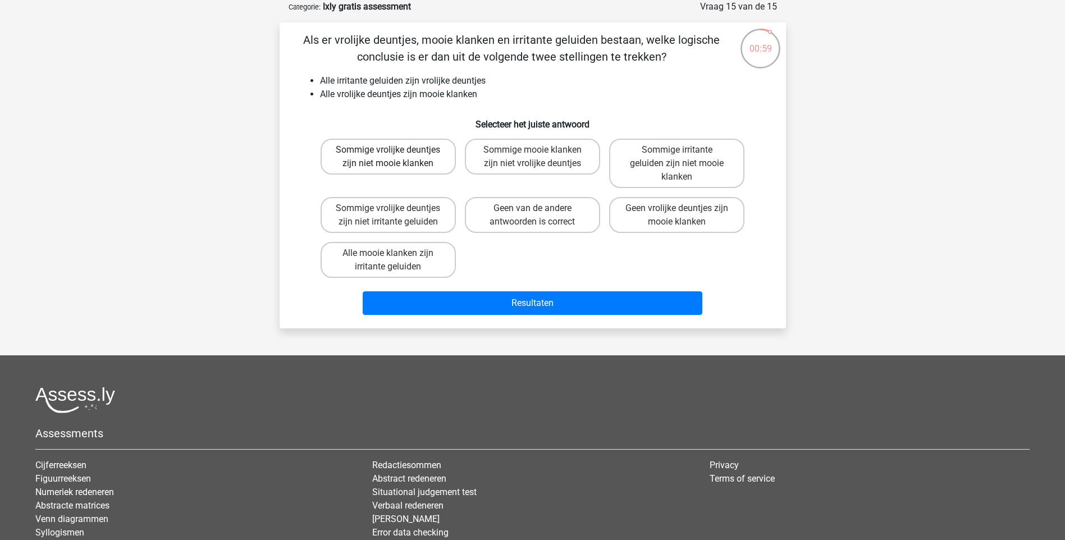
click at [404, 154] on label "Sommige vrolijke deuntjes zijn niet mooie klanken" at bounding box center [388, 157] width 135 height 36
click at [395, 154] on input "Sommige vrolijke deuntjes zijn niet mooie klanken" at bounding box center [391, 153] width 7 height 7
radio input "true"
click at [513, 148] on label "Sommige mooie klanken zijn niet vrolijke deuntjes" at bounding box center [532, 157] width 135 height 36
click at [532, 150] on input "Sommige mooie klanken zijn niet vrolijke deuntjes" at bounding box center [535, 153] width 7 height 7
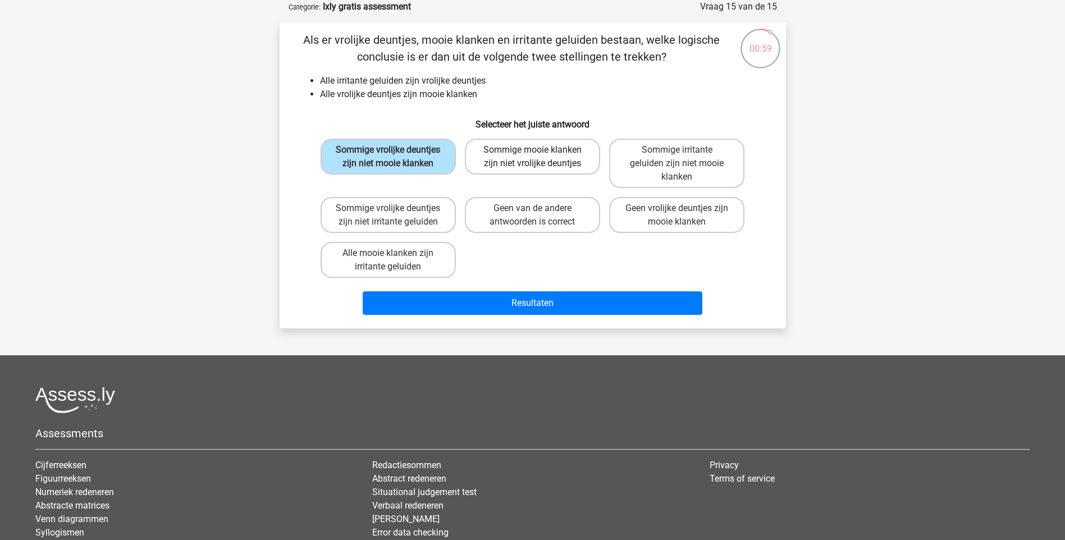
radio input "true"
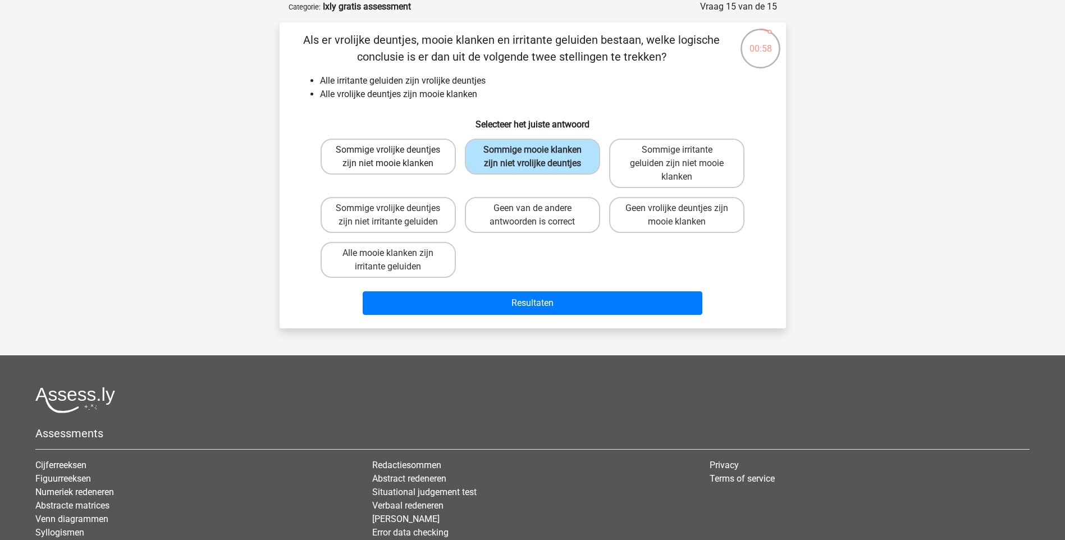
click at [397, 147] on label "Sommige vrolijke deuntjes zijn niet mooie klanken" at bounding box center [388, 157] width 135 height 36
click at [395, 150] on input "Sommige vrolijke deuntjes zijn niet mooie klanken" at bounding box center [391, 153] width 7 height 7
radio input "true"
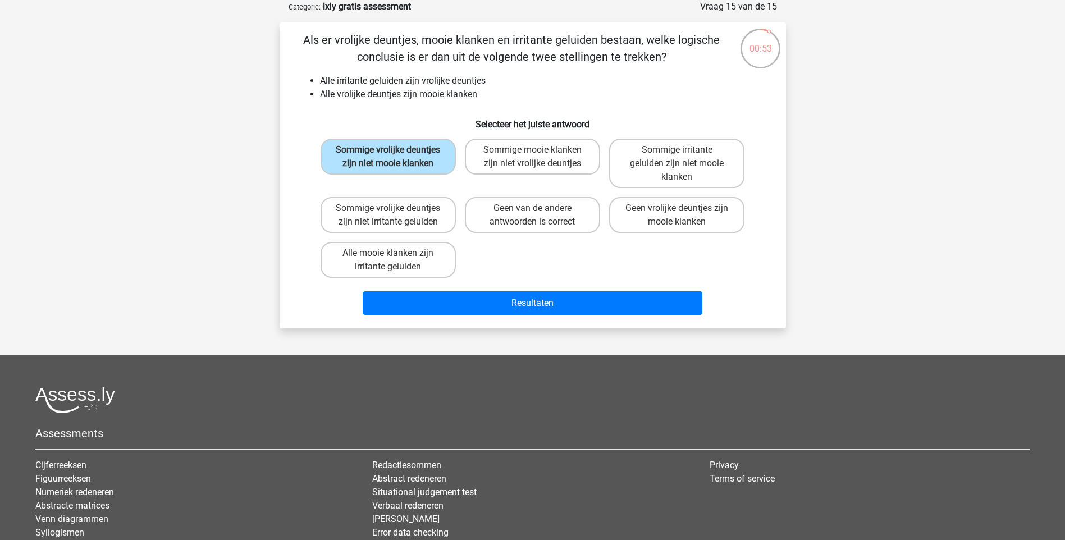
click at [547, 130] on h6 "Selecteer het juiste antwoord" at bounding box center [533, 120] width 471 height 20
drag, startPoint x: 555, startPoint y: 155, endPoint x: 568, endPoint y: 159, distance: 13.5
click at [556, 156] on label "Sommige mooie klanken zijn niet vrolijke deuntjes" at bounding box center [532, 157] width 135 height 36
click at [540, 156] on input "Sommige mooie klanken zijn niet vrolijke deuntjes" at bounding box center [535, 153] width 7 height 7
radio input "true"
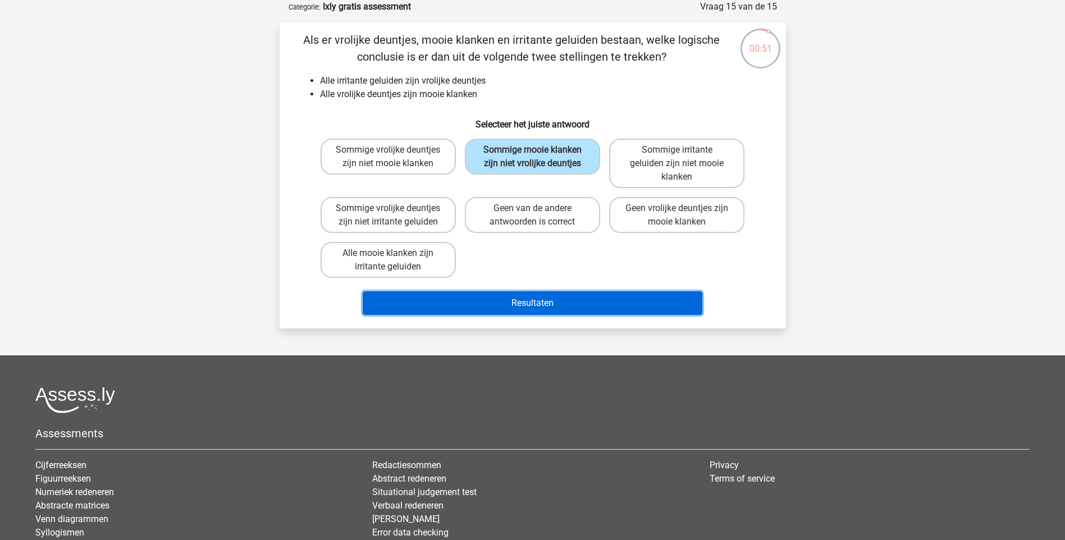
click at [581, 303] on button "Resultaten" at bounding box center [533, 304] width 340 height 24
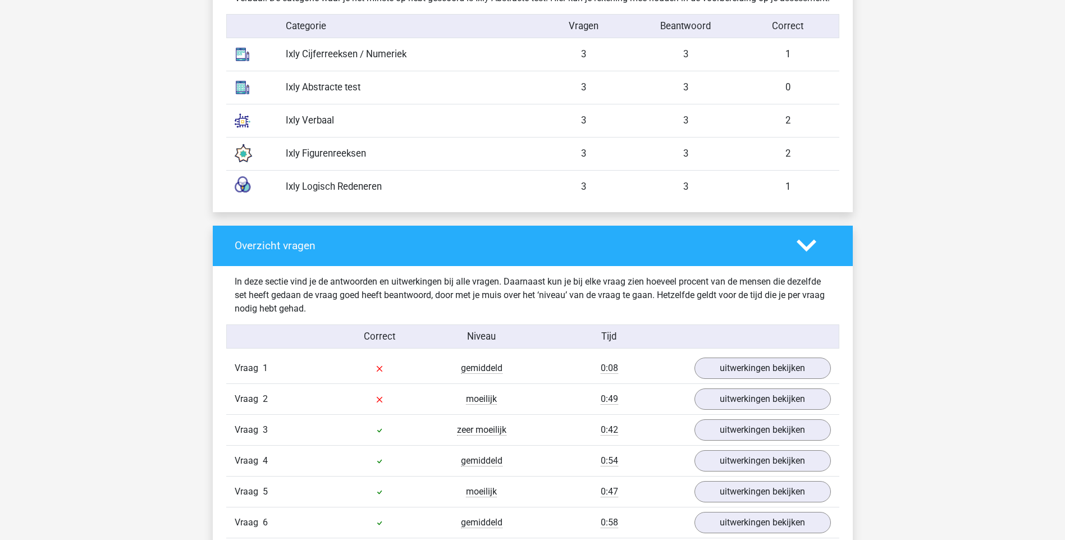
scroll to position [1180, 0]
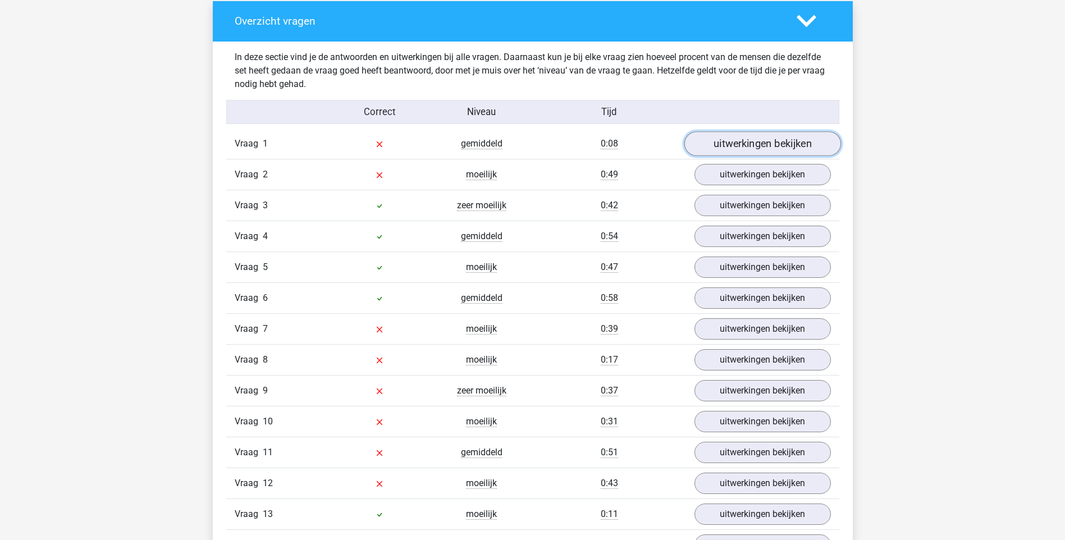
click at [755, 156] on link "uitwerkingen bekijken" at bounding box center [762, 143] width 157 height 25
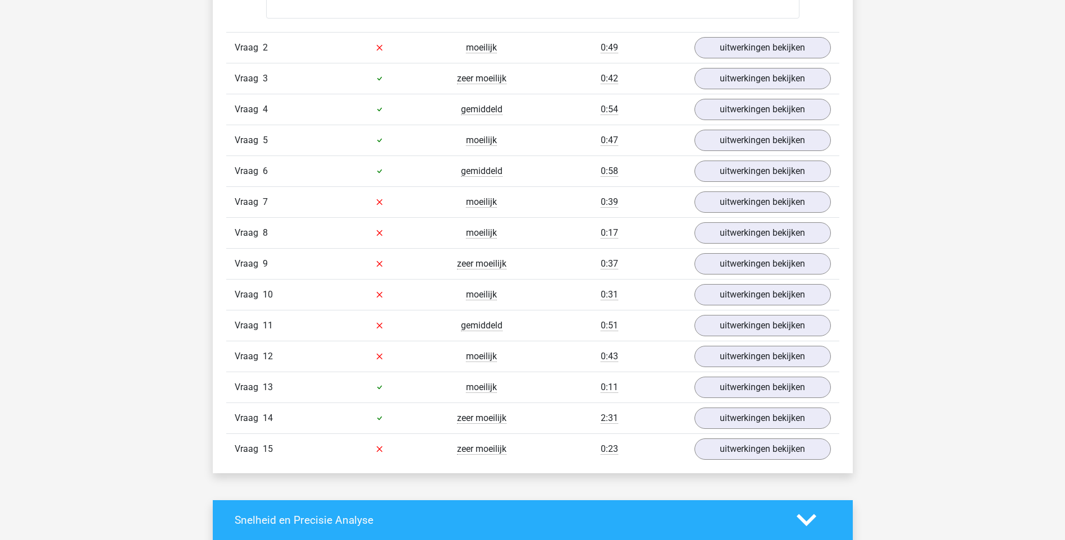
scroll to position [1573, 0]
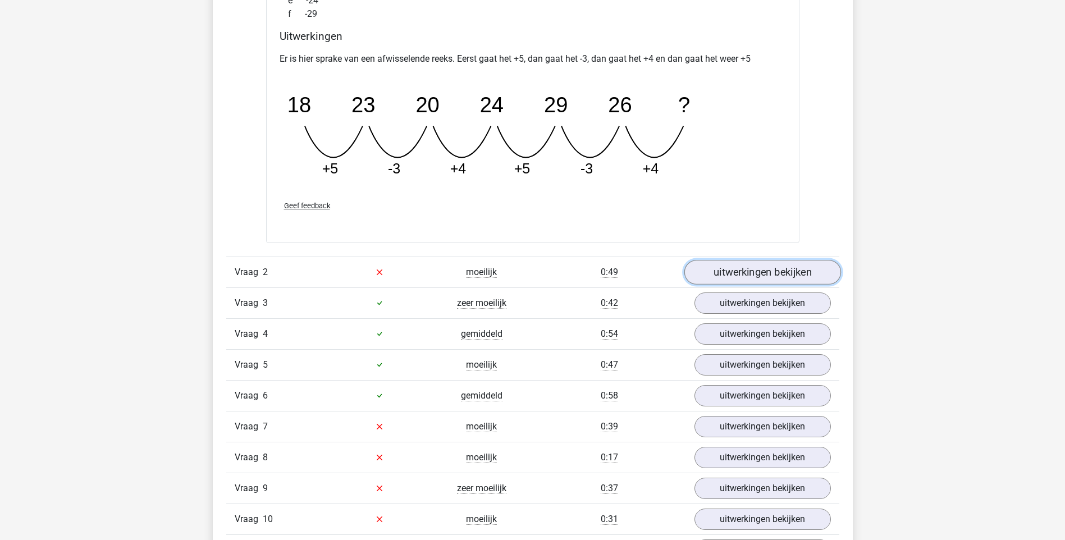
click at [744, 285] on link "uitwerkingen bekijken" at bounding box center [762, 272] width 157 height 25
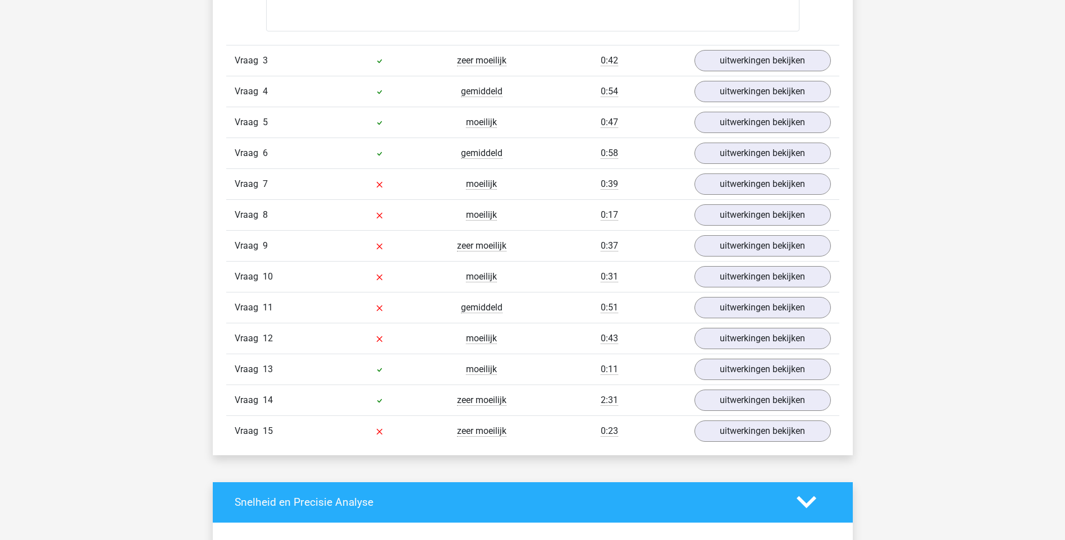
scroll to position [2078, 0]
